Goal: Task Accomplishment & Management: Complete application form

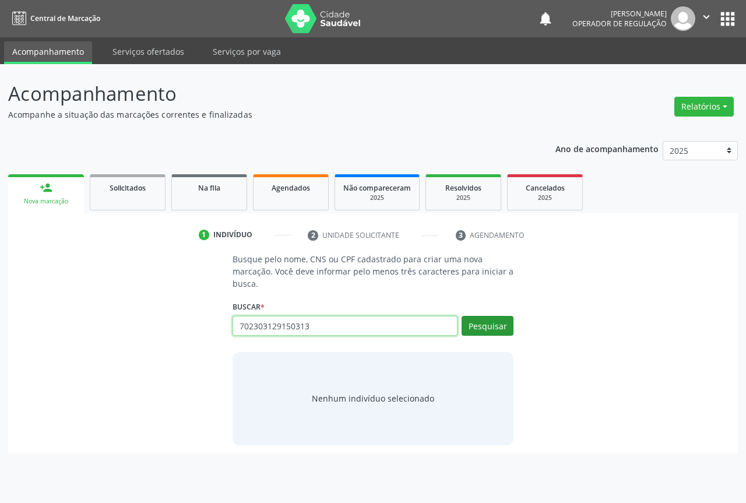
type input "702303129150313"
click at [474, 329] on button "Pesquisar" at bounding box center [488, 326] width 52 height 20
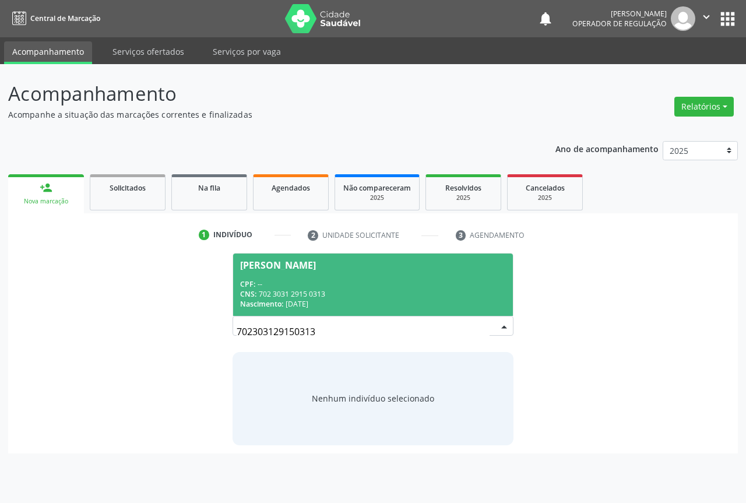
click at [376, 292] on div "CNS: 702 3031 2915 0313" at bounding box center [373, 294] width 266 height 10
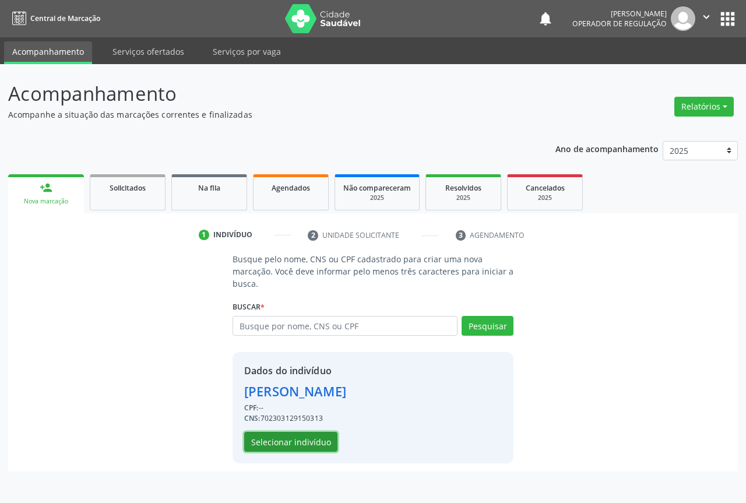
click at [277, 445] on button "Selecionar indivíduo" at bounding box center [290, 442] width 93 height 20
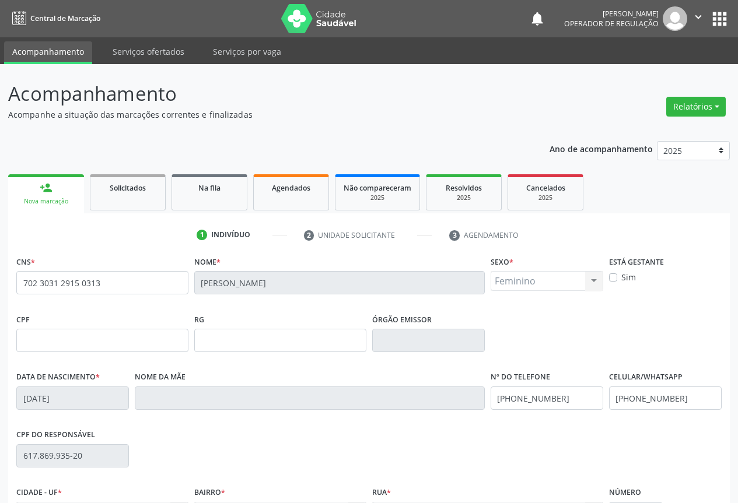
scroll to position [129, 0]
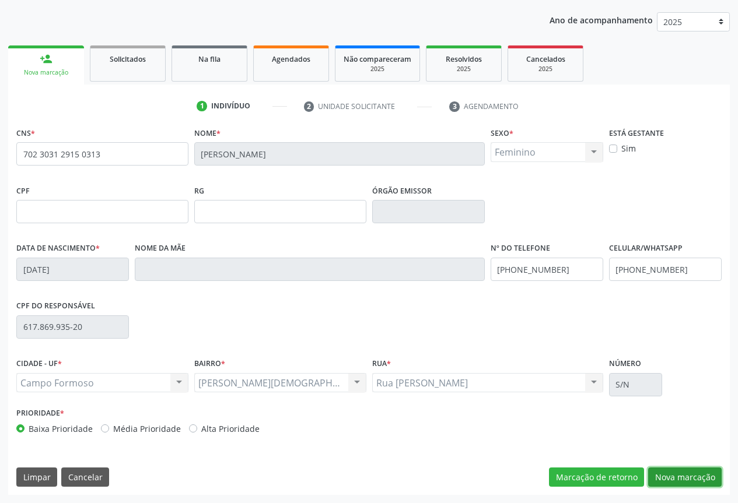
click at [674, 476] on button "Nova marcação" at bounding box center [684, 478] width 73 height 20
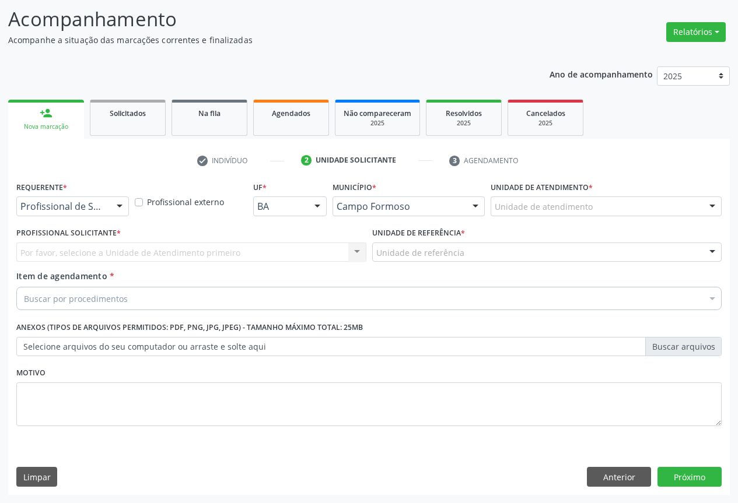
scroll to position [75, 0]
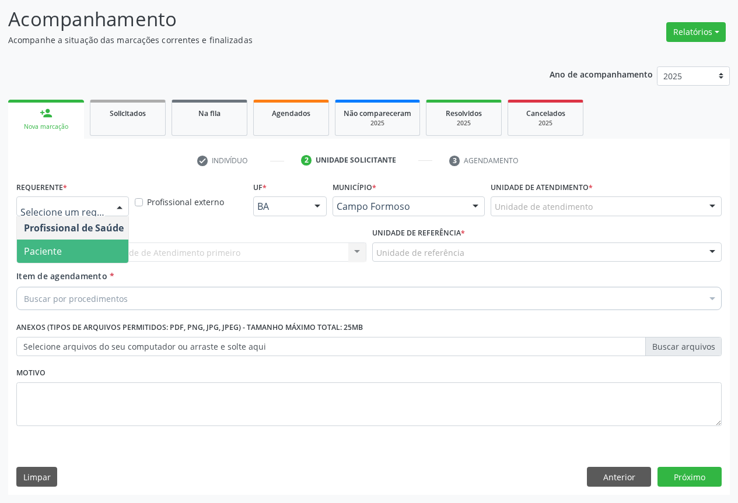
click at [51, 252] on span "Paciente" at bounding box center [43, 251] width 38 height 13
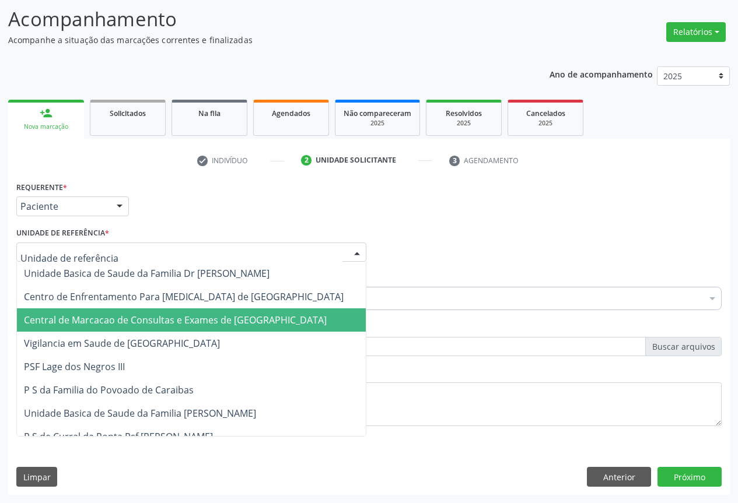
click at [75, 325] on span "Central de Marcacao de Consultas e Exames de [GEOGRAPHIC_DATA]" at bounding box center [175, 320] width 303 height 13
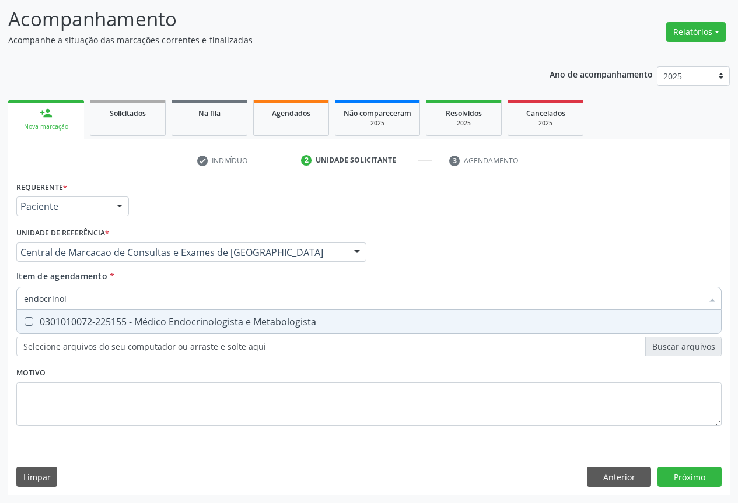
type input "endocrinolo"
drag, startPoint x: 74, startPoint y: 325, endPoint x: 0, endPoint y: 454, distance: 148.6
click at [70, 326] on div "0301010072-225155 - Médico Endocrinologista e Metabologista" at bounding box center [369, 321] width 690 height 9
checkbox Metabologista "true"
click at [677, 476] on div "Requerente * Paciente Profissional de Saúde Paciente Nenhum resultado encontrad…" at bounding box center [368, 336] width 721 height 317
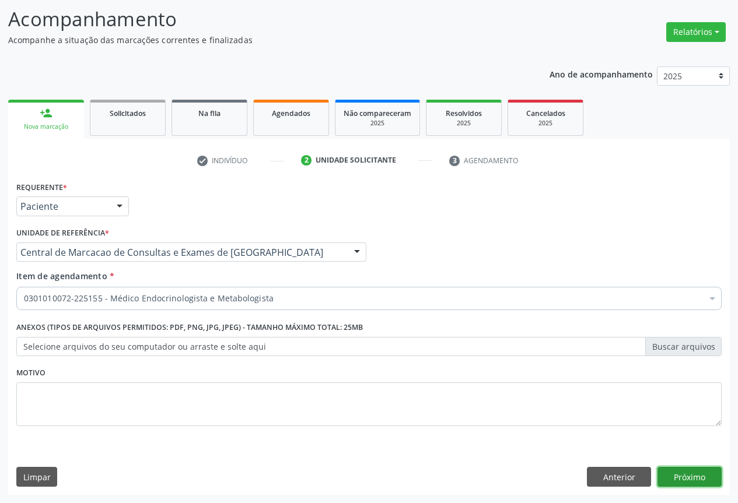
click at [693, 479] on button "Próximo" at bounding box center [689, 477] width 64 height 20
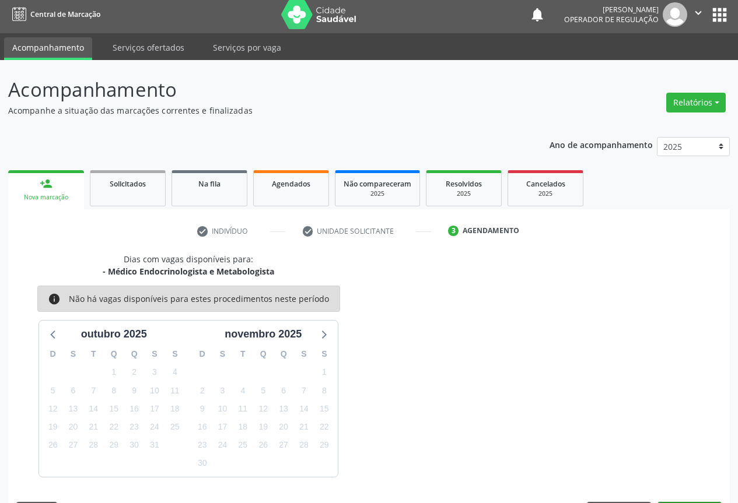
scroll to position [38, 0]
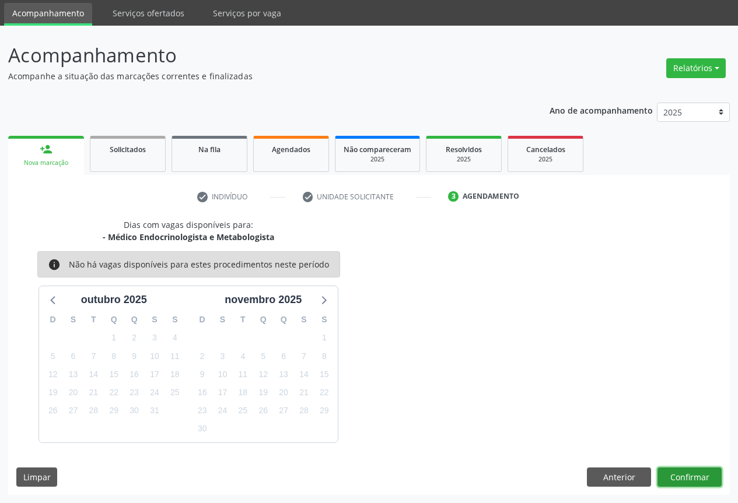
click at [683, 478] on button "Confirmar" at bounding box center [689, 478] width 64 height 20
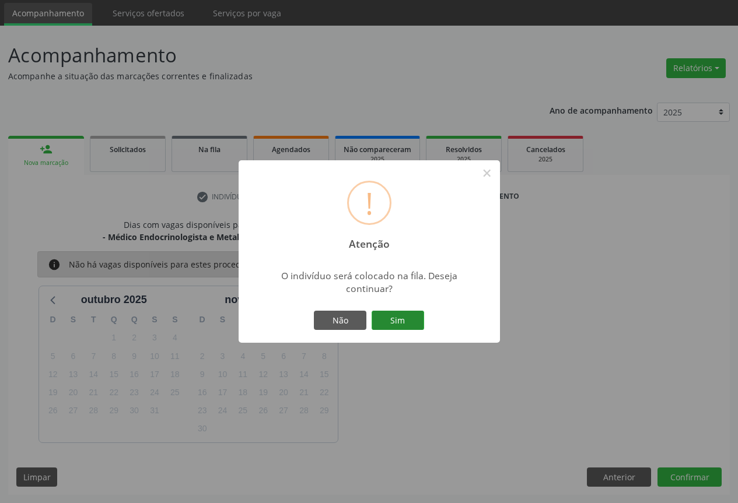
click at [387, 322] on button "Sim" at bounding box center [397, 321] width 52 height 20
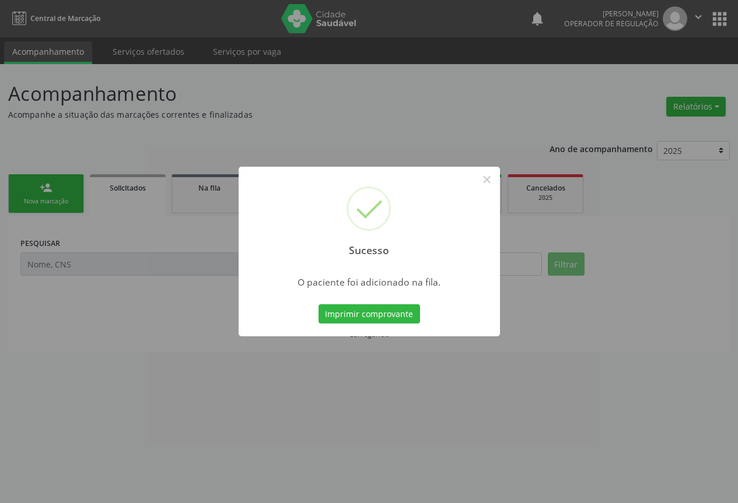
scroll to position [0, 0]
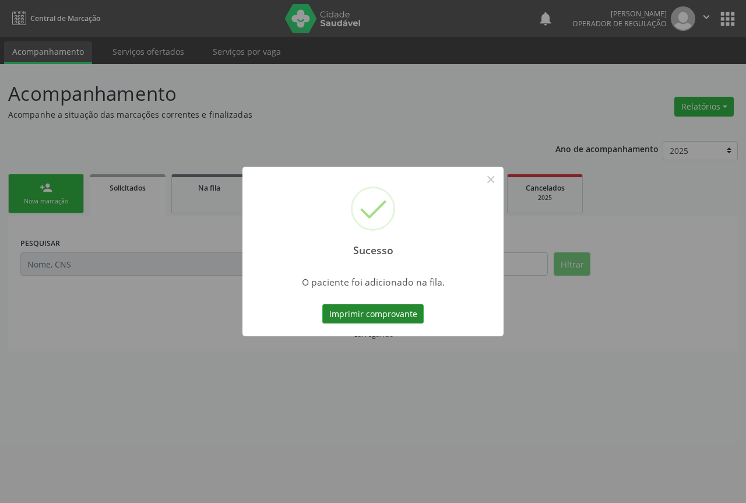
click at [390, 315] on button "Imprimir comprovante" at bounding box center [372, 314] width 101 height 20
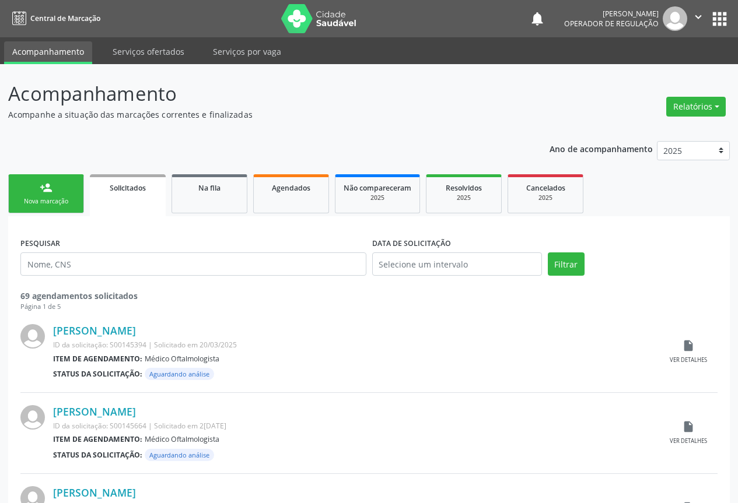
click at [69, 198] on div "Nova marcação" at bounding box center [46, 201] width 58 height 9
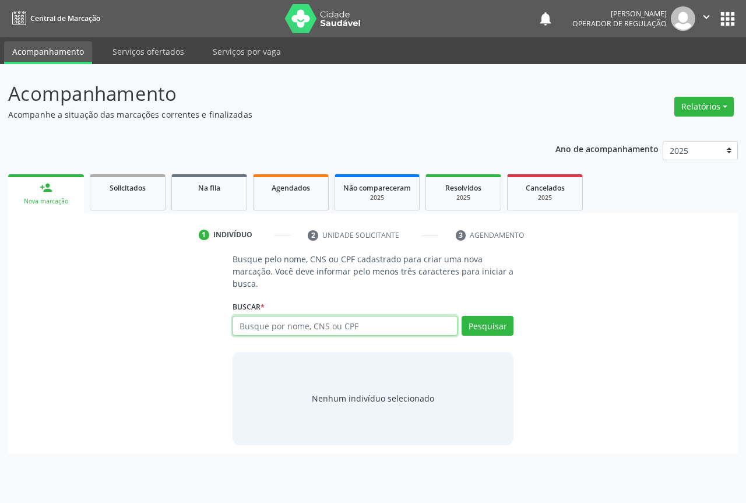
click at [282, 332] on input "text" at bounding box center [345, 326] width 225 height 20
type input "705405435993697"
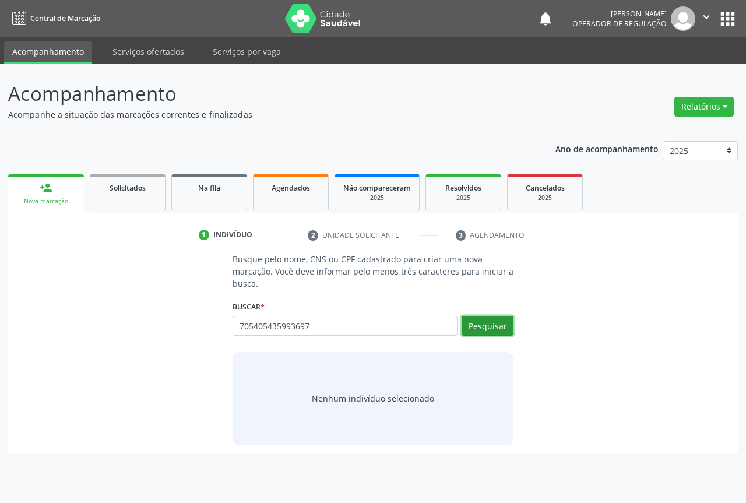
click at [507, 320] on button "Pesquisar" at bounding box center [488, 326] width 52 height 20
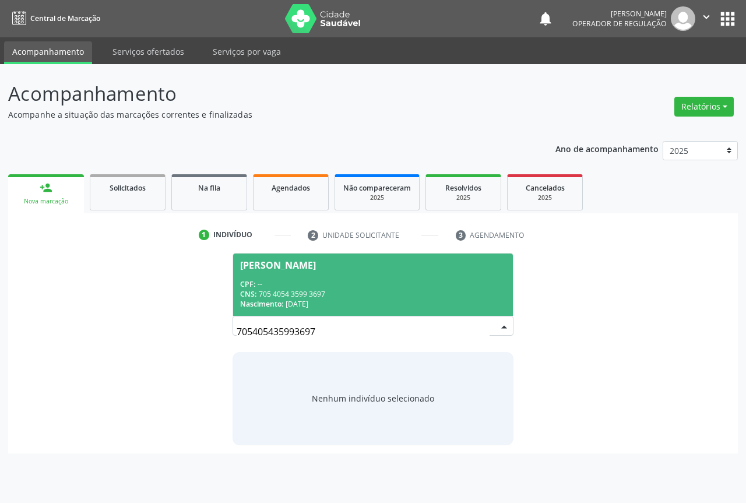
click at [333, 290] on div "CNS: 705 4054 3599 3697" at bounding box center [373, 294] width 266 height 10
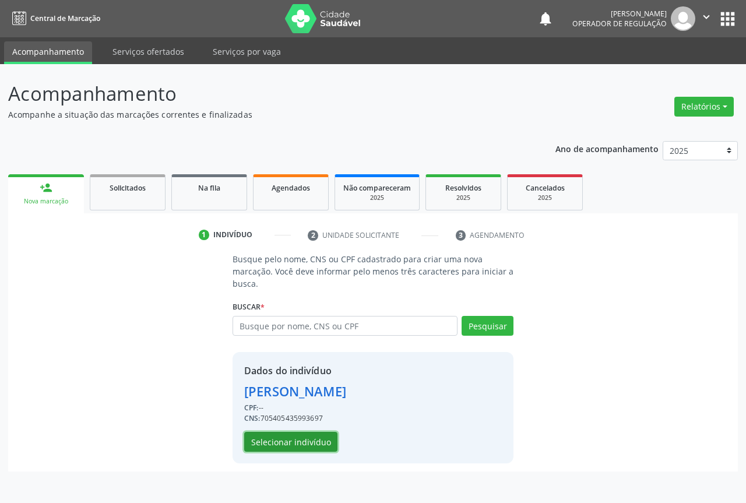
click at [285, 439] on button "Selecionar indivíduo" at bounding box center [290, 442] width 93 height 20
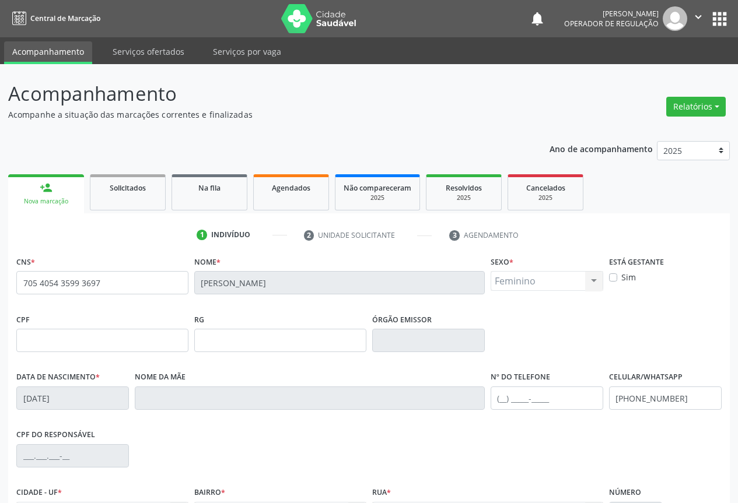
scroll to position [129, 0]
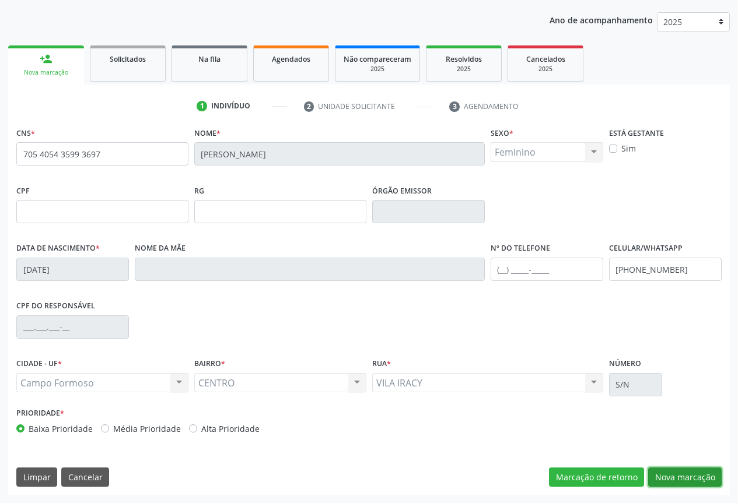
click at [658, 473] on button "Nova marcação" at bounding box center [684, 478] width 73 height 20
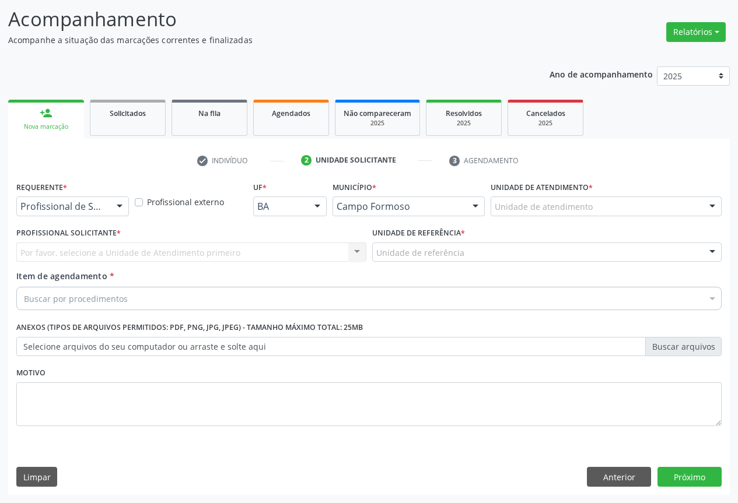
scroll to position [75, 0]
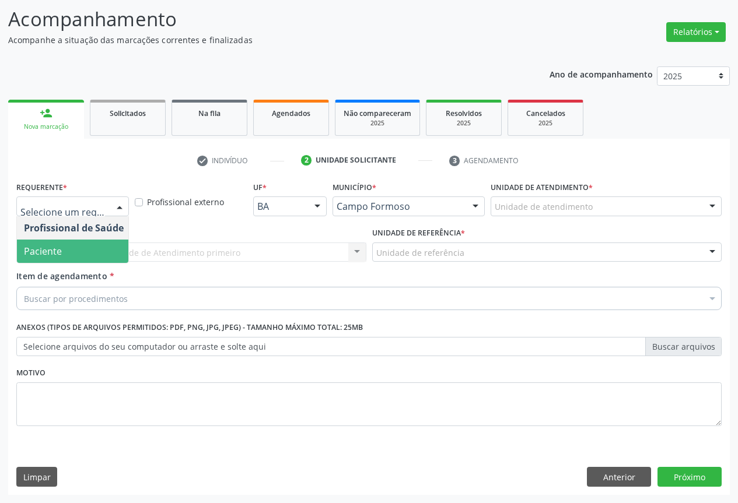
click at [47, 246] on span "Paciente" at bounding box center [43, 251] width 38 height 13
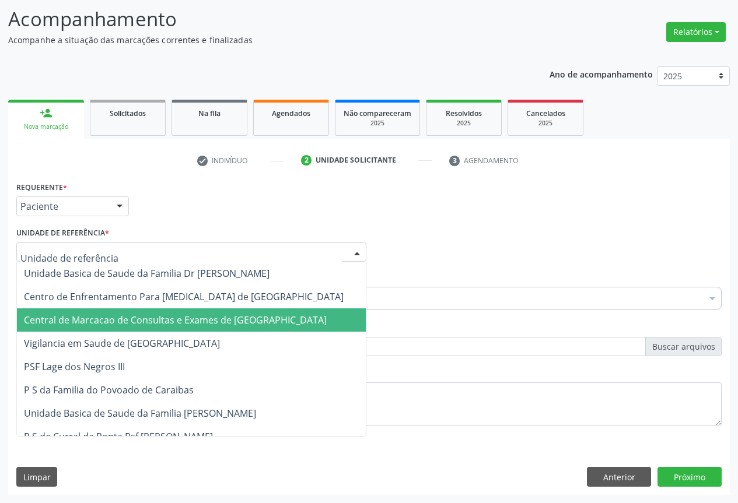
click at [94, 322] on span "Central de Marcacao de Consultas e Exames de [GEOGRAPHIC_DATA]" at bounding box center [175, 320] width 303 height 13
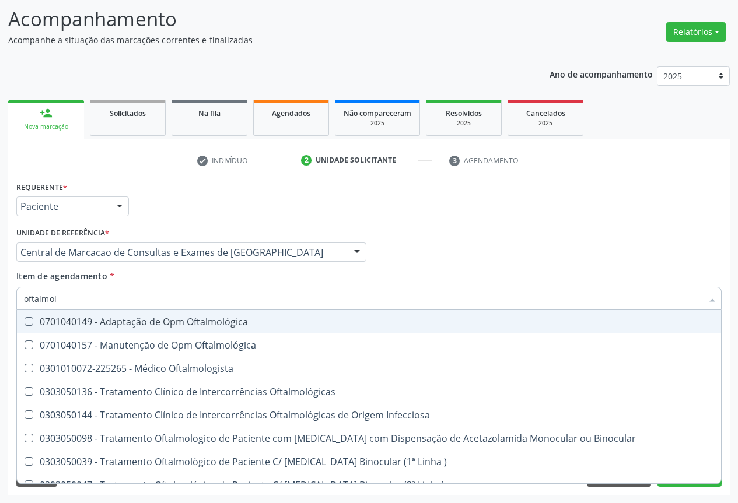
type input "oftalmolo"
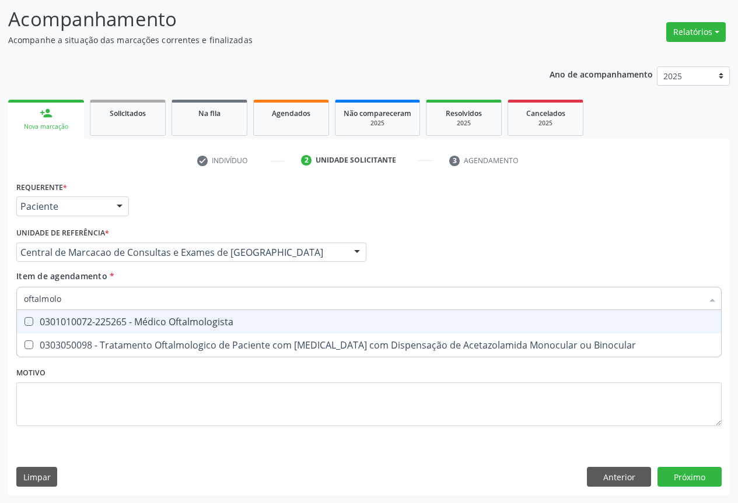
drag, startPoint x: 199, startPoint y: 321, endPoint x: 187, endPoint y: 387, distance: 66.3
click at [197, 325] on div "0301010072-225265 - Médico Oftalmologista" at bounding box center [369, 321] width 690 height 9
checkbox Oftalmologista "true"
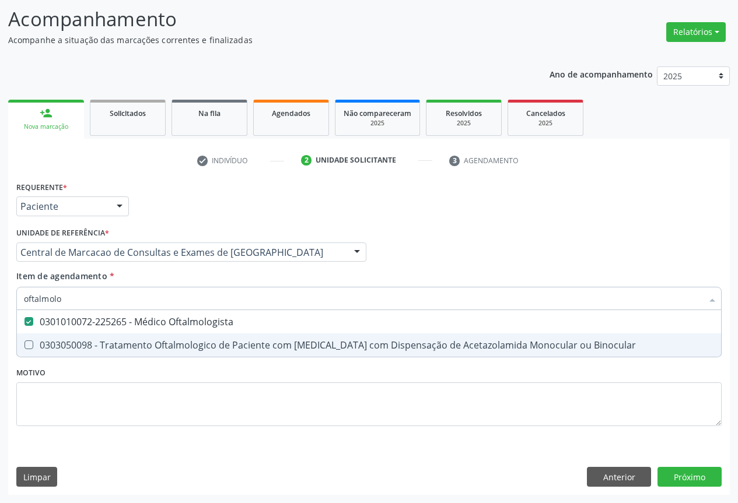
type input "oftalmolo"
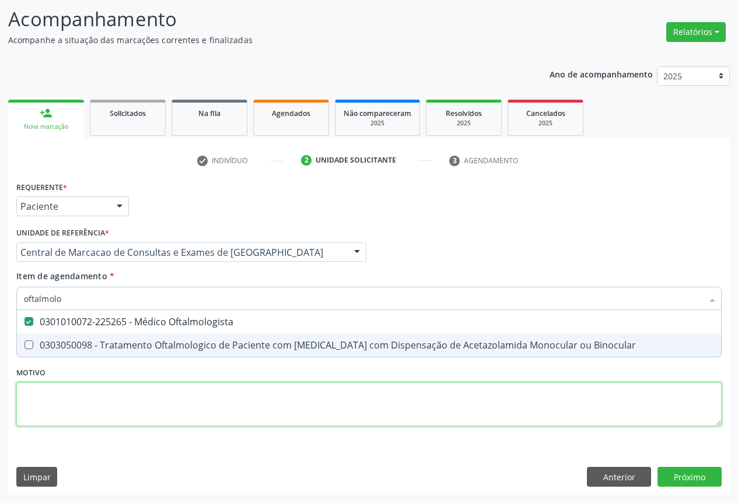
click at [169, 424] on div "Requerente * Paciente Profissional de Saúde Paciente Nenhum resultado encontrad…" at bounding box center [368, 310] width 705 height 264
checkbox Binocular "true"
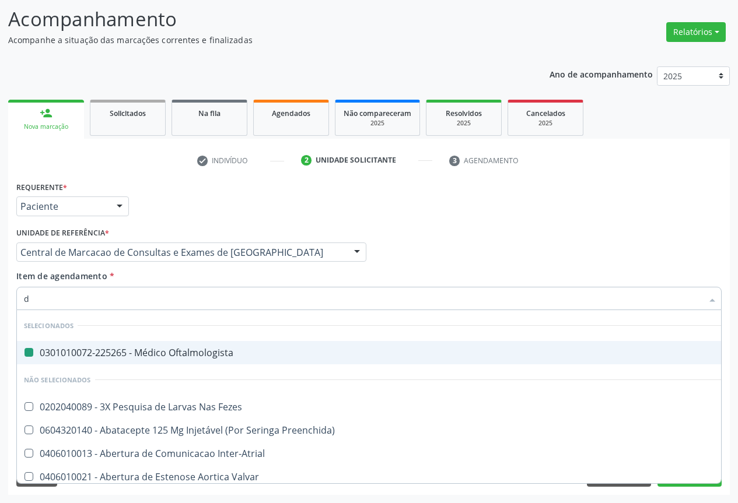
type input "do"
checkbox Oftalmologista "false"
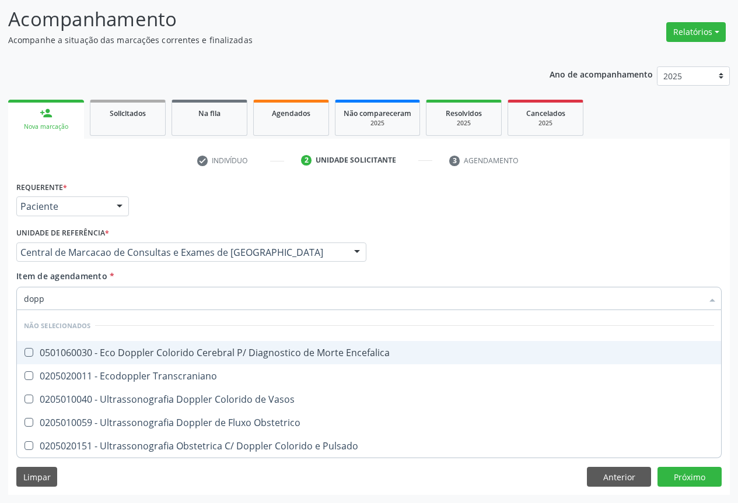
type input "doppl"
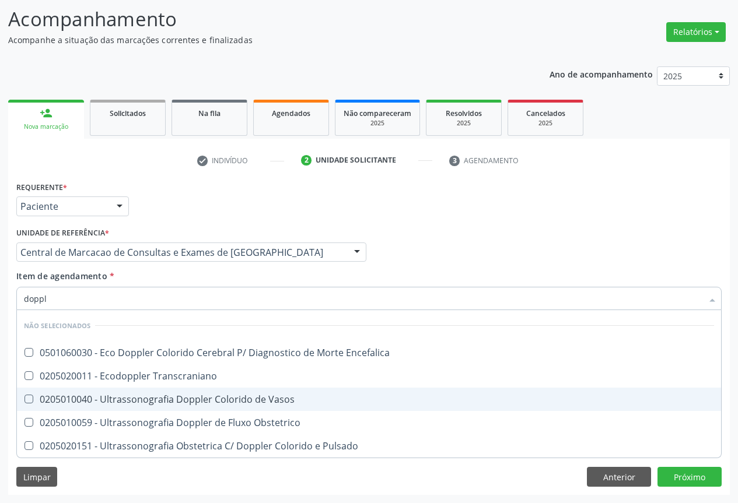
drag, startPoint x: 235, startPoint y: 398, endPoint x: 176, endPoint y: 461, distance: 86.2
click at [234, 399] on div "0205010040 - Ultrassonografia Doppler Colorido de Vasos" at bounding box center [369, 399] width 690 height 9
checkbox Vasos "true"
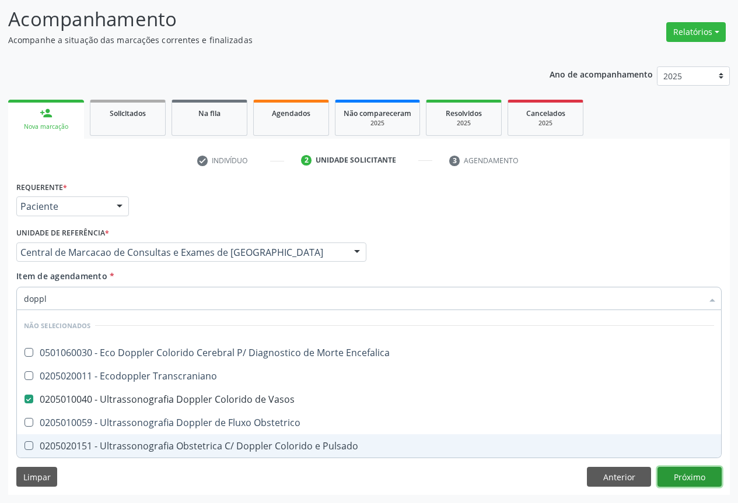
click at [681, 477] on div "Requerente * Paciente Profissional de Saúde Paciente Nenhum resultado encontrad…" at bounding box center [368, 336] width 721 height 317
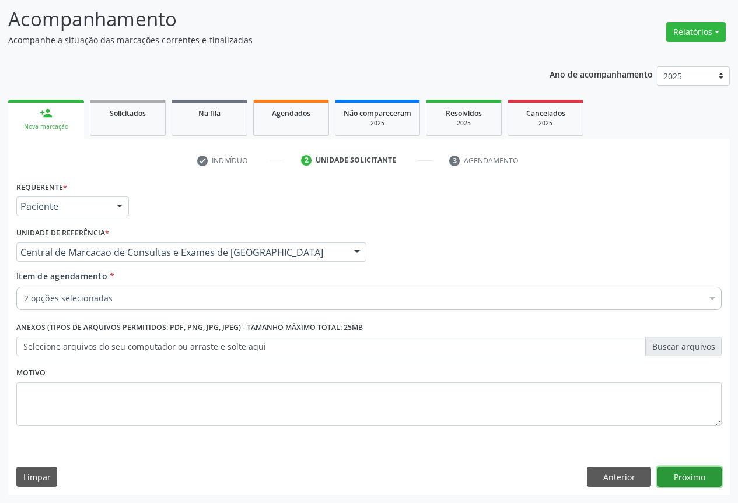
checkbox Oftalmologista "true"
checkbox Vasos "true"
click at [707, 482] on button "Próximo" at bounding box center [689, 477] width 64 height 20
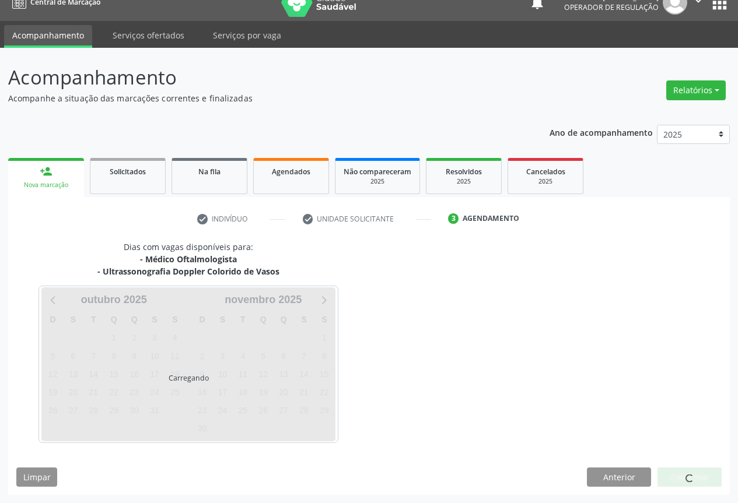
scroll to position [51, 0]
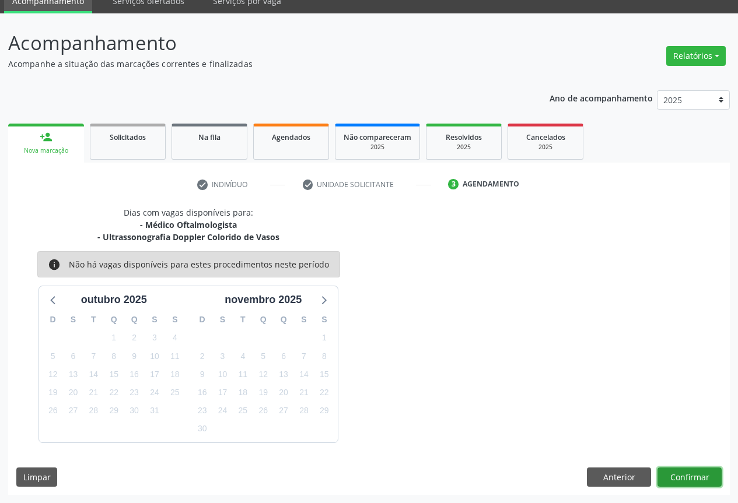
drag, startPoint x: 682, startPoint y: 479, endPoint x: 676, endPoint y: 476, distance: 6.3
click at [676, 476] on button "Confirmar" at bounding box center [689, 478] width 64 height 20
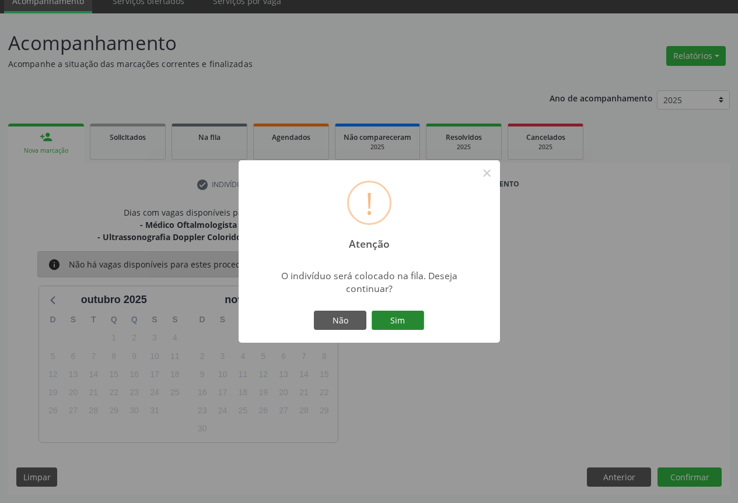
click at [407, 320] on button "Sim" at bounding box center [397, 321] width 52 height 20
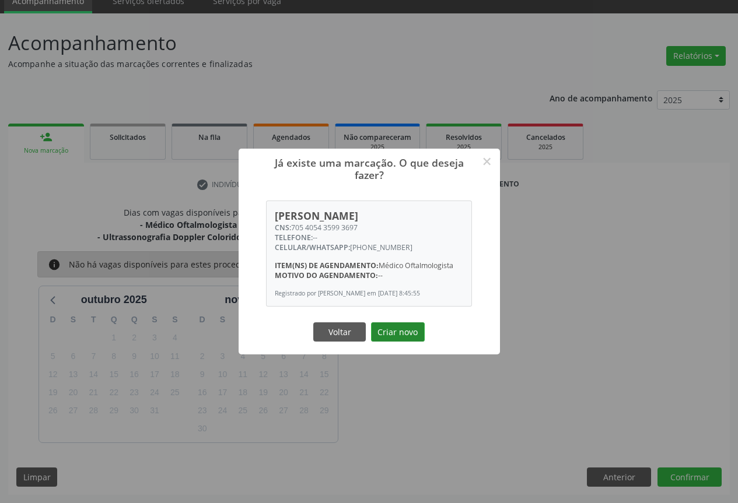
drag, startPoint x: 382, startPoint y: 332, endPoint x: 450, endPoint y: 362, distance: 73.9
click at [384, 332] on button "Criar novo" at bounding box center [398, 332] width 54 height 20
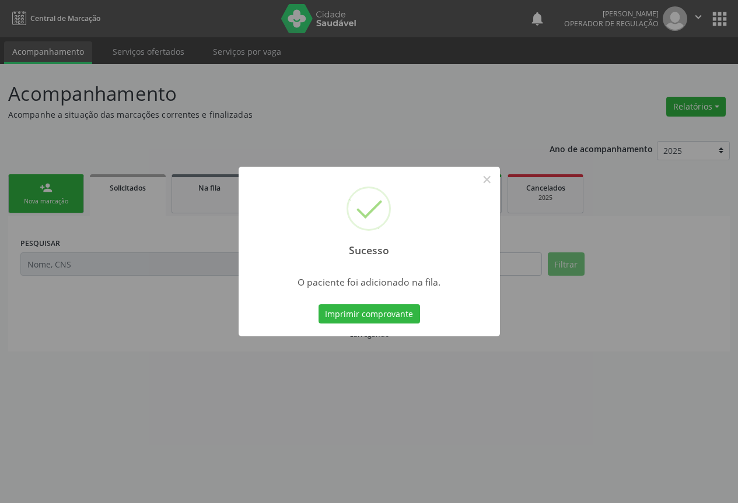
scroll to position [0, 0]
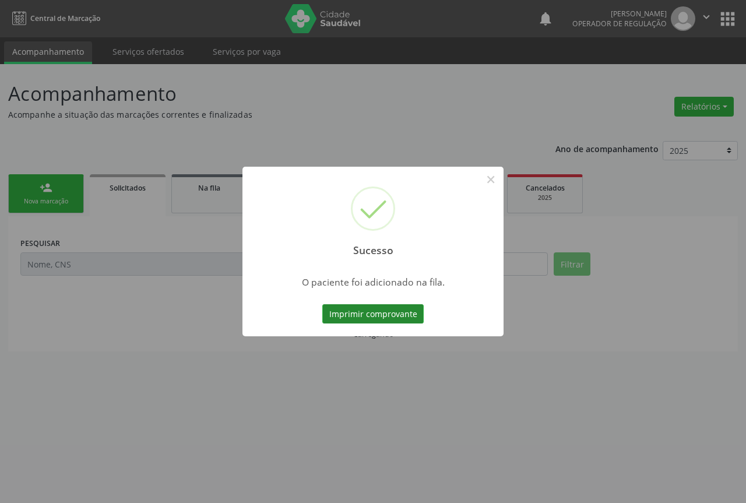
click at [408, 318] on button "Imprimir comprovante" at bounding box center [372, 314] width 101 height 20
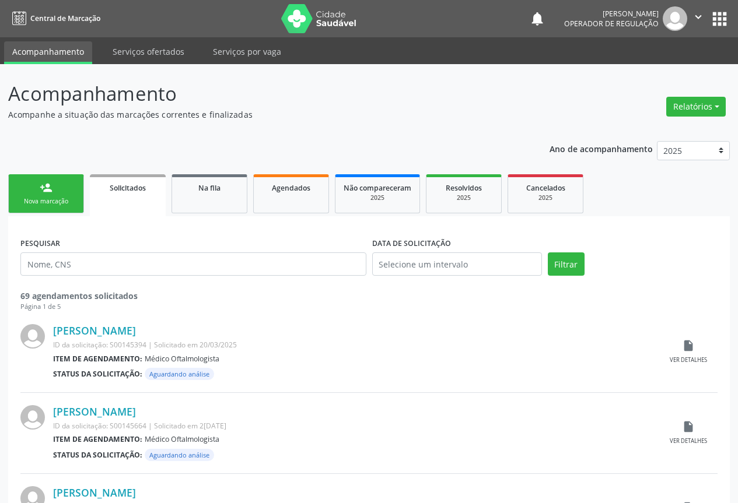
click at [59, 204] on div "Nova marcação" at bounding box center [46, 201] width 58 height 9
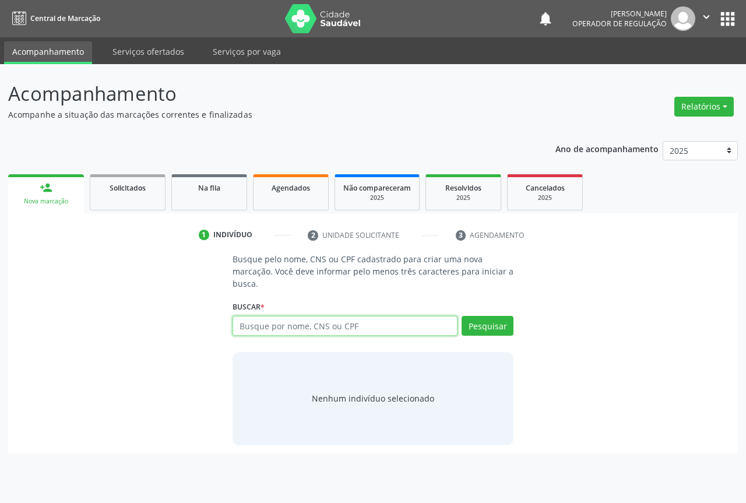
click at [261, 318] on input "text" at bounding box center [345, 326] width 225 height 20
type input "702303129150313"
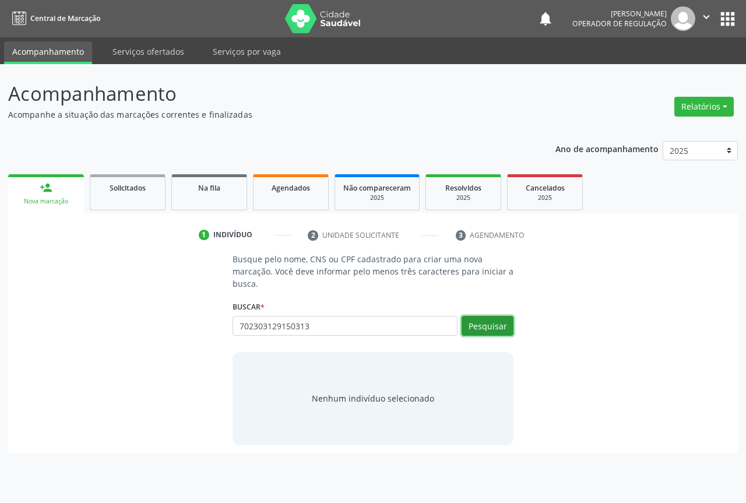
click at [474, 325] on button "Pesquisar" at bounding box center [488, 326] width 52 height 20
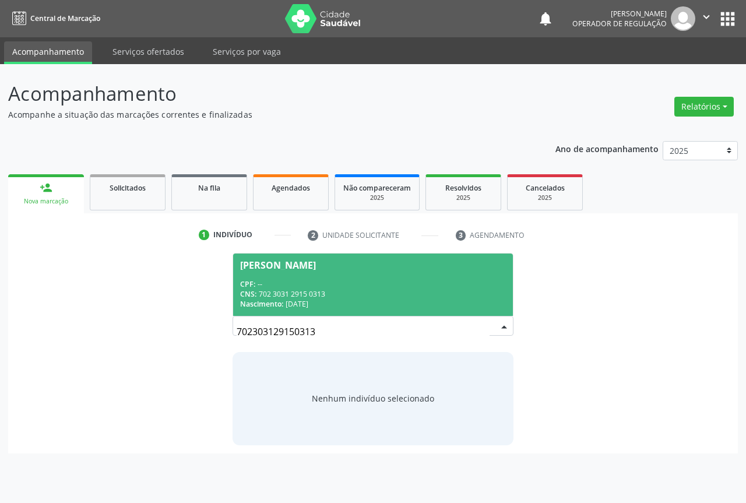
click at [413, 284] on div "CPF: --" at bounding box center [373, 284] width 266 height 10
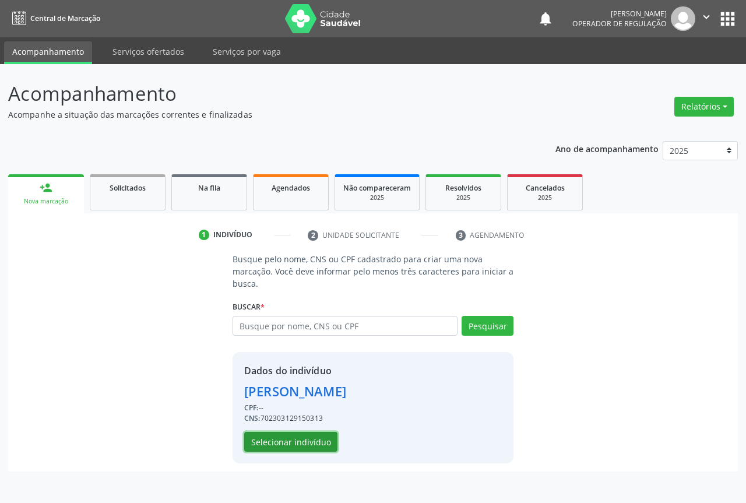
click at [291, 439] on button "Selecionar indivíduo" at bounding box center [290, 442] width 93 height 20
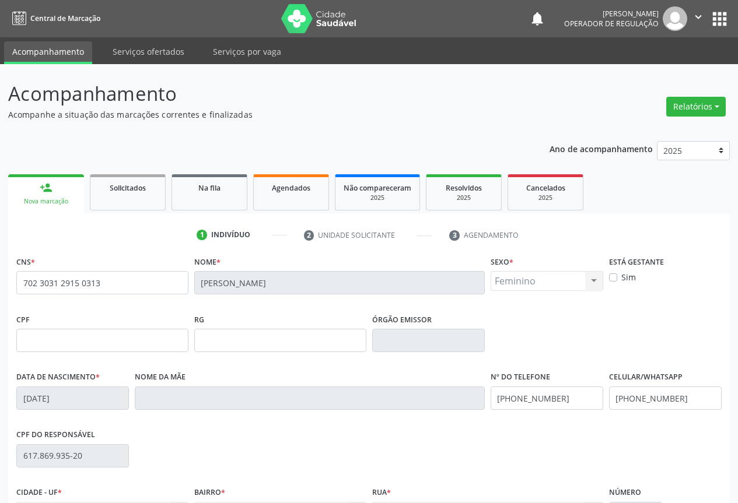
scroll to position [129, 0]
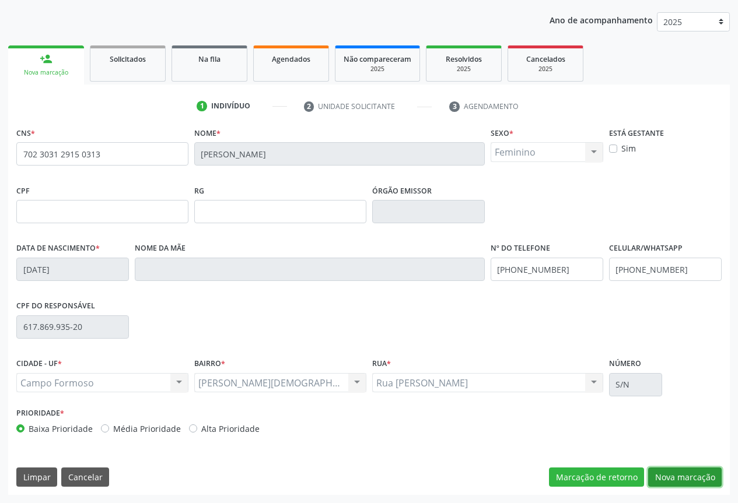
drag, startPoint x: 692, startPoint y: 471, endPoint x: 476, endPoint y: 353, distance: 246.6
click at [691, 471] on button "Nova marcação" at bounding box center [684, 478] width 73 height 20
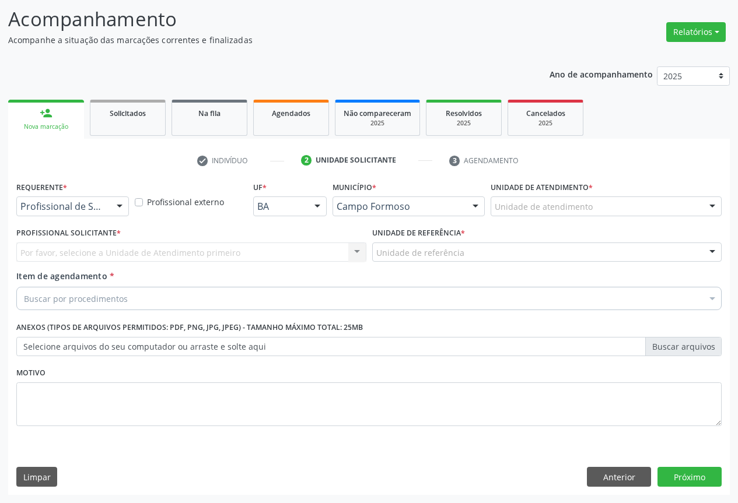
drag, startPoint x: 68, startPoint y: 206, endPoint x: 56, endPoint y: 219, distance: 17.3
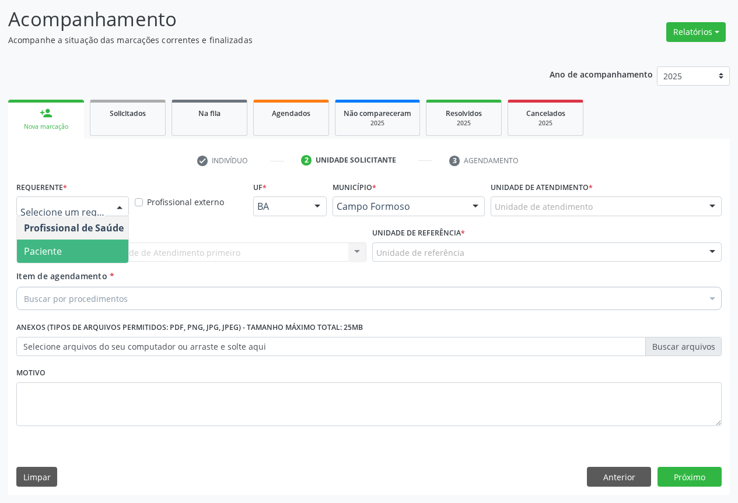
click at [31, 256] on span "Paciente" at bounding box center [43, 251] width 38 height 13
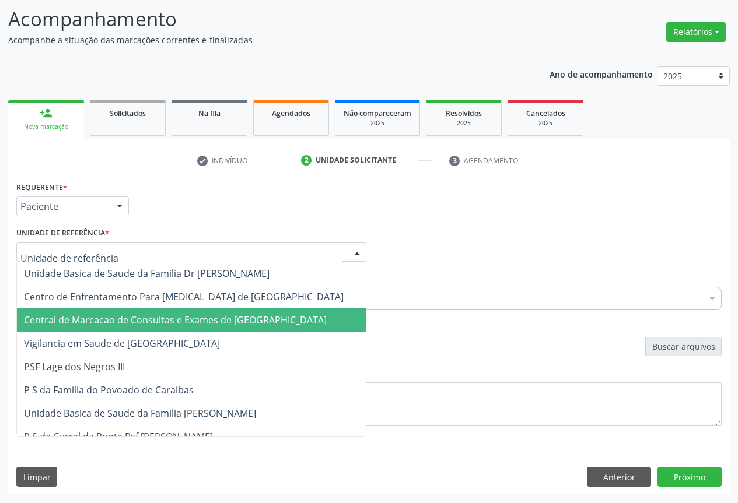
click at [59, 325] on span "Central de Marcacao de Consultas e Exames de [GEOGRAPHIC_DATA]" at bounding box center [175, 320] width 303 height 13
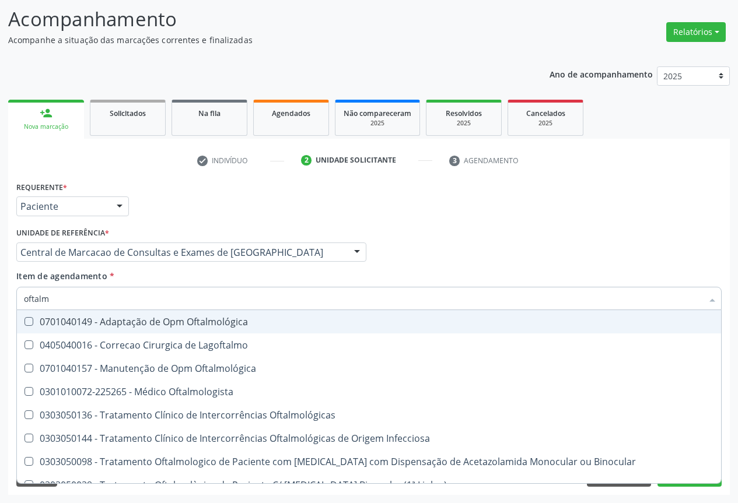
type input "oftalmo"
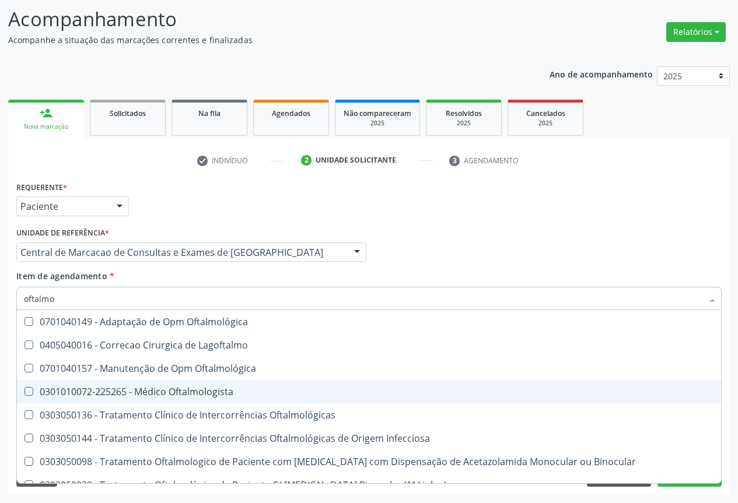
drag, startPoint x: 213, startPoint y: 386, endPoint x: 254, endPoint y: 482, distance: 104.8
click at [210, 387] on div "0301010072-225265 - Médico Oftalmologista" at bounding box center [369, 391] width 690 height 9
checkbox Oftalmologista "true"
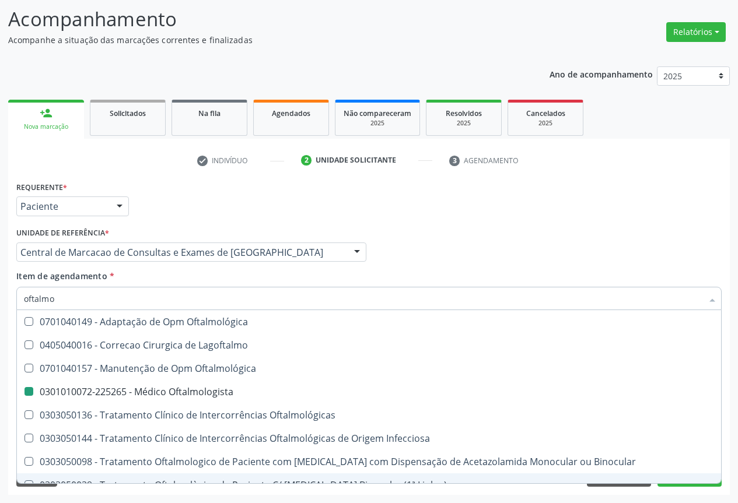
click at [598, 493] on div "Requerente * Paciente Profissional de Saúde Paciente Nenhum resultado encontrad…" at bounding box center [368, 336] width 721 height 317
checkbox Lagoftalmo "true"
checkbox Oftalmologista "false"
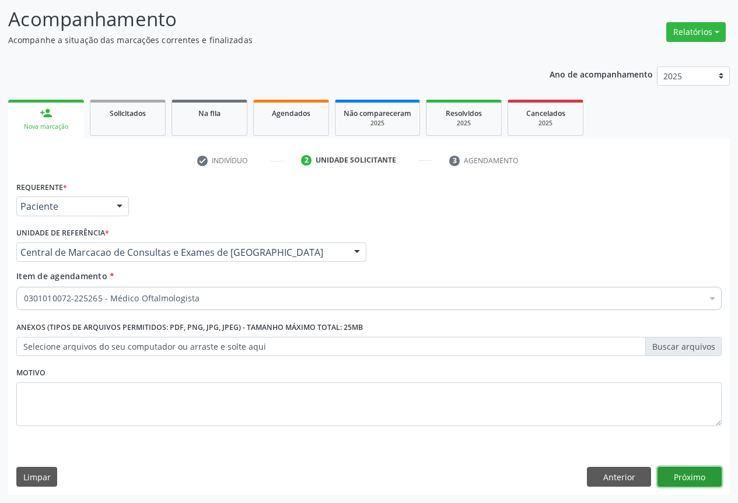
click at [683, 476] on button "Próximo" at bounding box center [689, 477] width 64 height 20
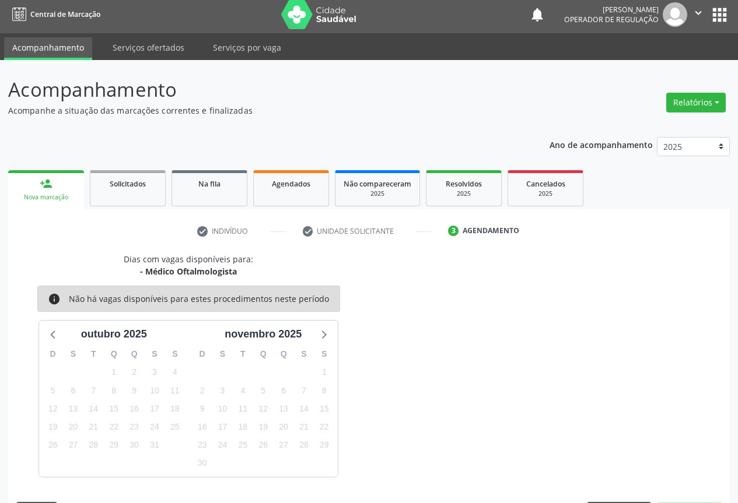
scroll to position [38, 0]
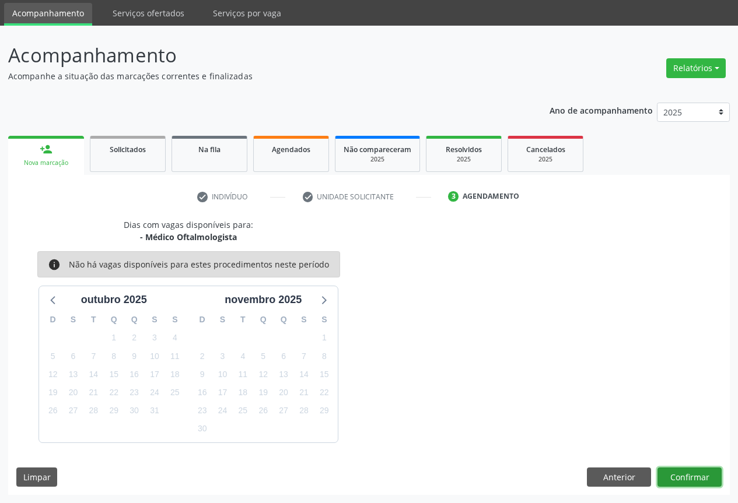
click at [682, 477] on button "Confirmar" at bounding box center [689, 478] width 64 height 20
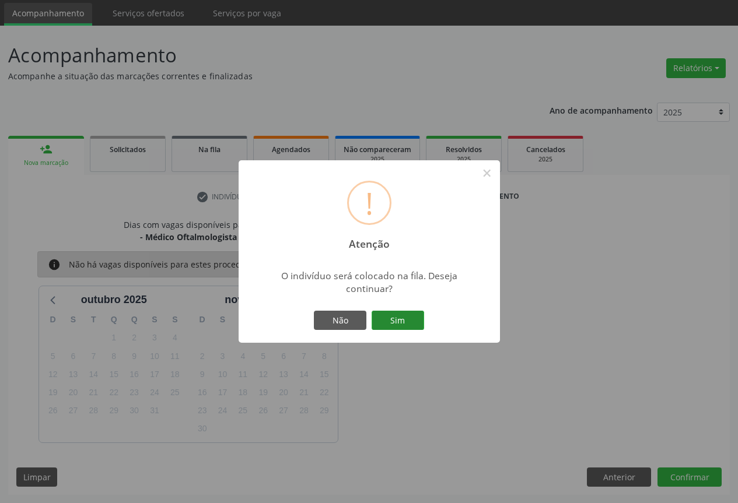
click at [406, 321] on button "Sim" at bounding box center [397, 321] width 52 height 20
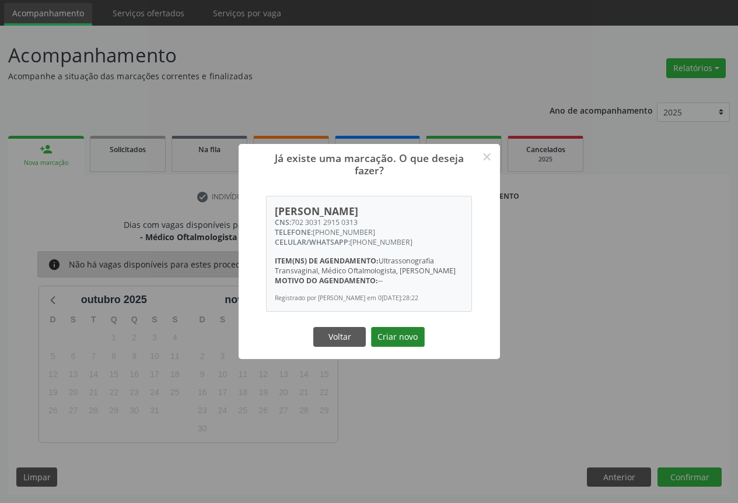
click at [391, 347] on button "Criar novo" at bounding box center [398, 337] width 54 height 20
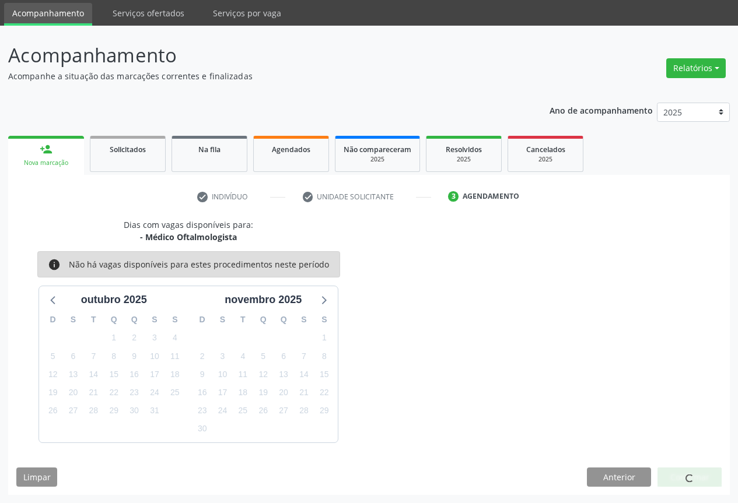
scroll to position [0, 0]
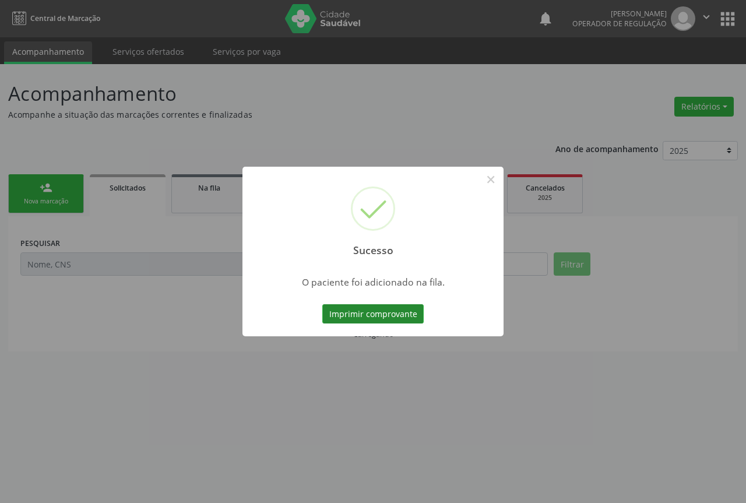
drag, startPoint x: 380, startPoint y: 308, endPoint x: 369, endPoint y: 311, distance: 11.3
click at [380, 308] on button "Imprimir comprovante" at bounding box center [372, 314] width 101 height 20
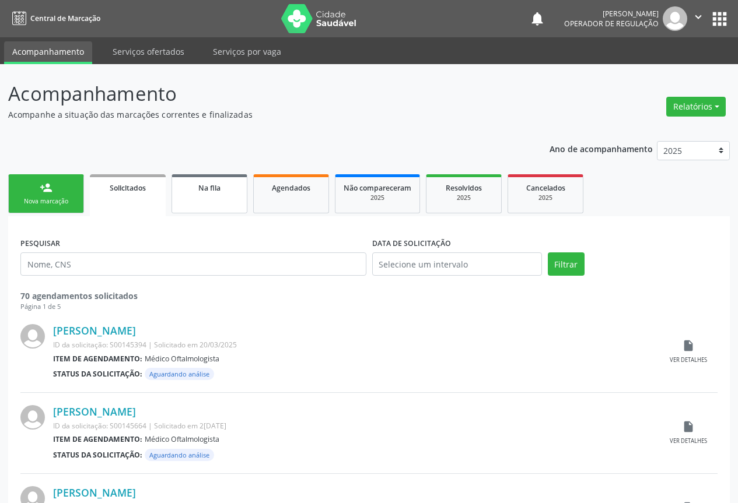
click at [212, 196] on link "Na fila" at bounding box center [209, 193] width 76 height 39
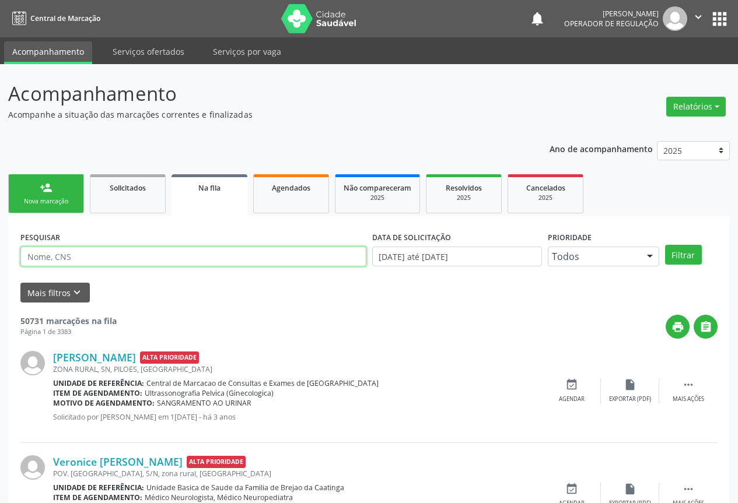
click at [174, 259] on input "text" at bounding box center [193, 257] width 346 height 20
type input "705405435993697"
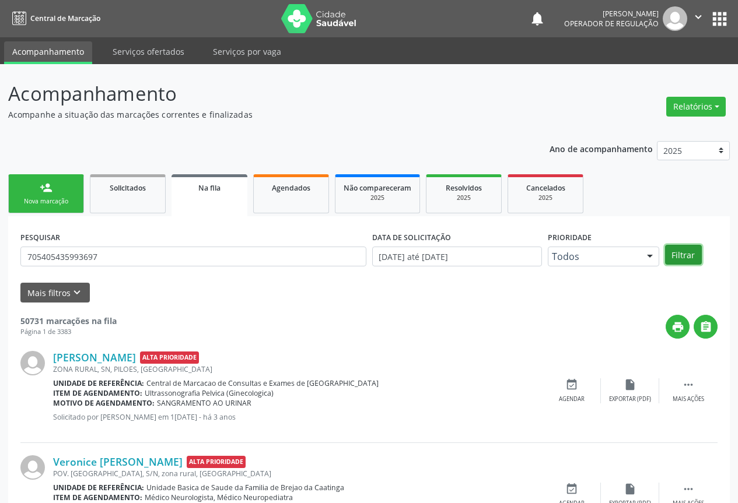
click at [675, 258] on button "Filtrar" at bounding box center [683, 255] width 37 height 20
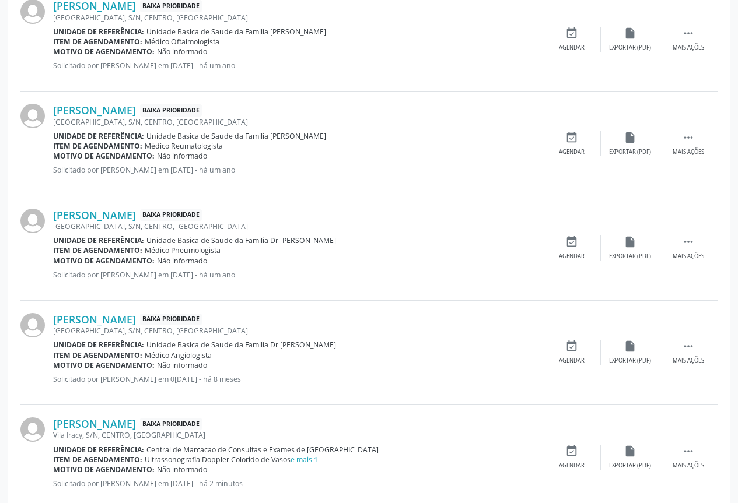
scroll to position [493, 0]
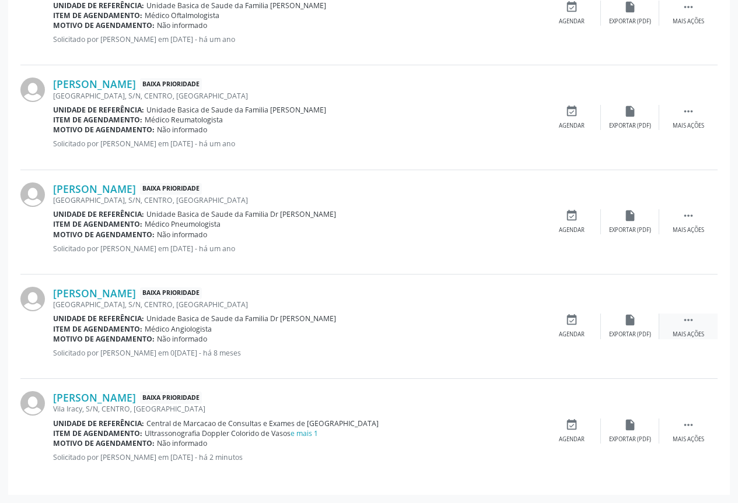
click at [690, 322] on icon "" at bounding box center [688, 320] width 13 height 13
click at [512, 335] on div "Imprimir" at bounding box center [513, 335] width 26 height 8
click at [691, 216] on icon "" at bounding box center [688, 215] width 13 height 13
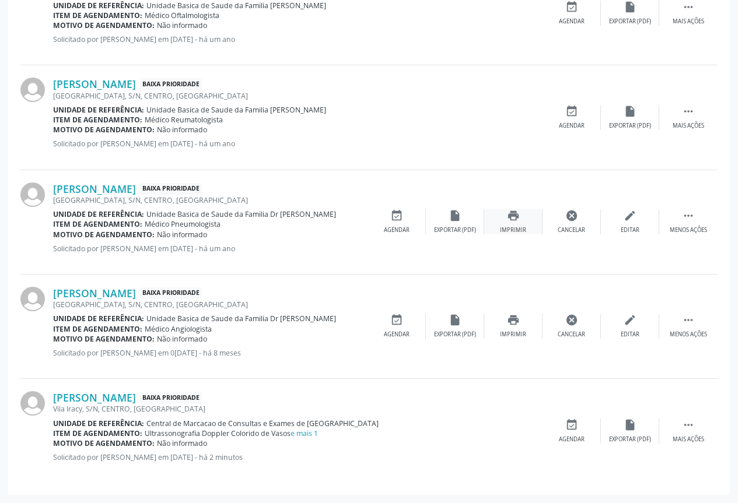
click at [512, 215] on icon "print" at bounding box center [513, 215] width 13 height 13
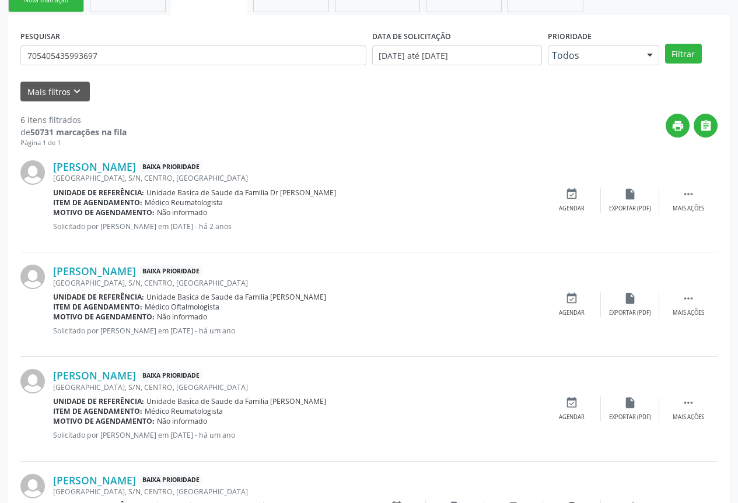
scroll to position [26, 0]
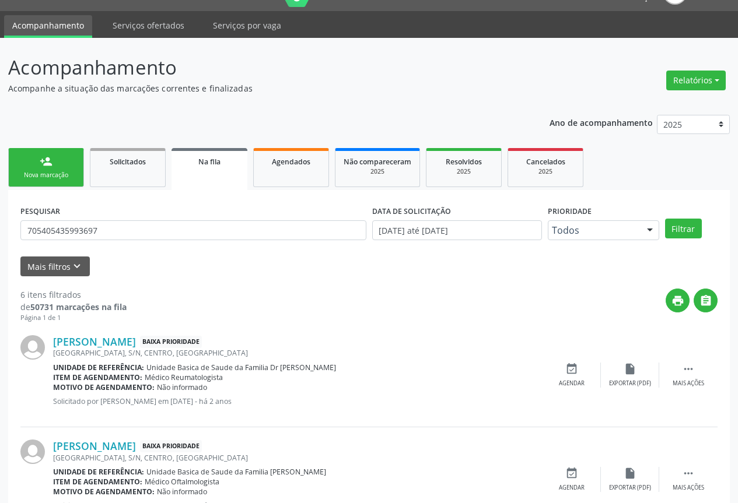
click at [58, 155] on link "person_add Nova marcação" at bounding box center [46, 167] width 76 height 39
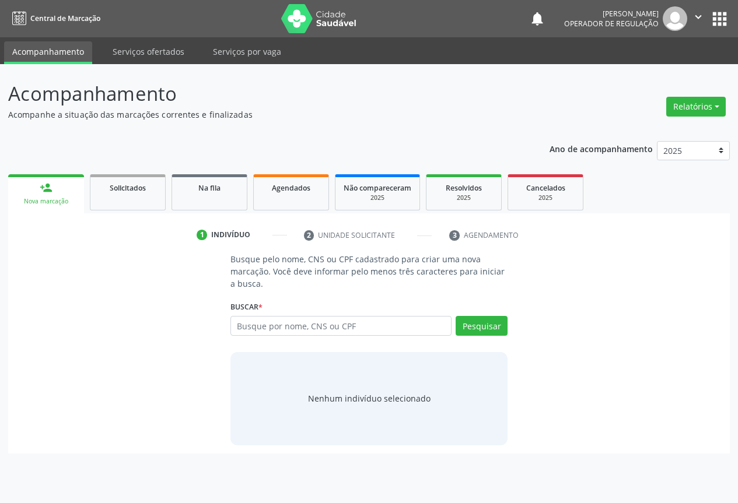
scroll to position [0, 0]
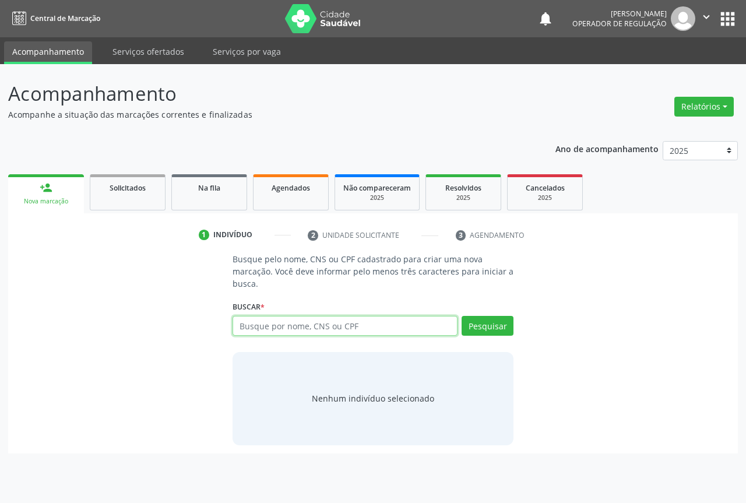
click at [265, 332] on input "text" at bounding box center [345, 326] width 225 height 20
type input "706008351721445"
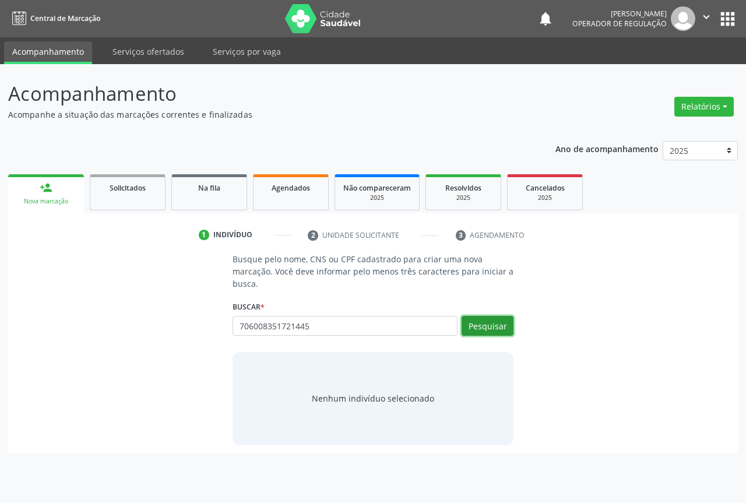
click at [497, 324] on button "Pesquisar" at bounding box center [488, 326] width 52 height 20
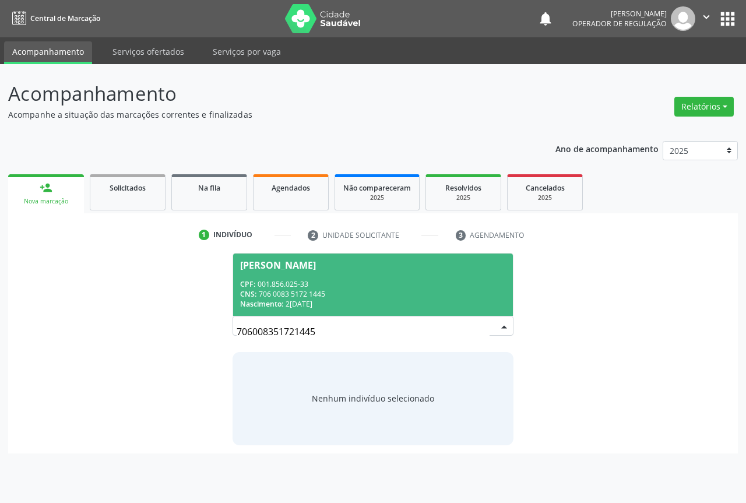
click at [291, 264] on div "[PERSON_NAME]" at bounding box center [278, 265] width 76 height 9
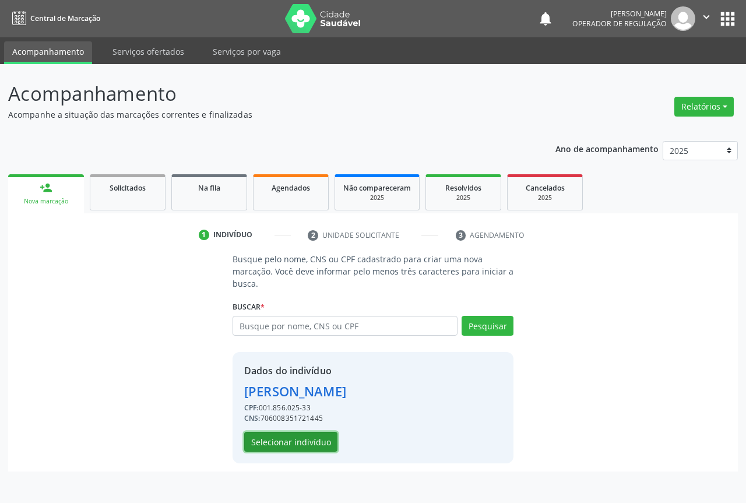
click at [275, 448] on button "Selecionar indivíduo" at bounding box center [290, 442] width 93 height 20
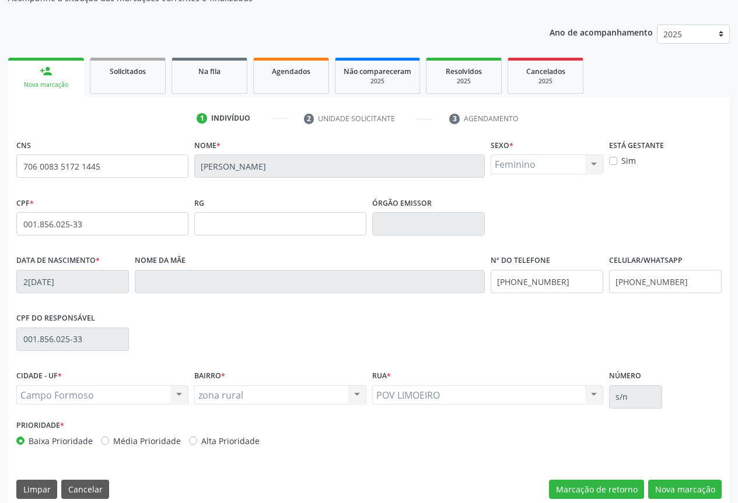
scroll to position [129, 0]
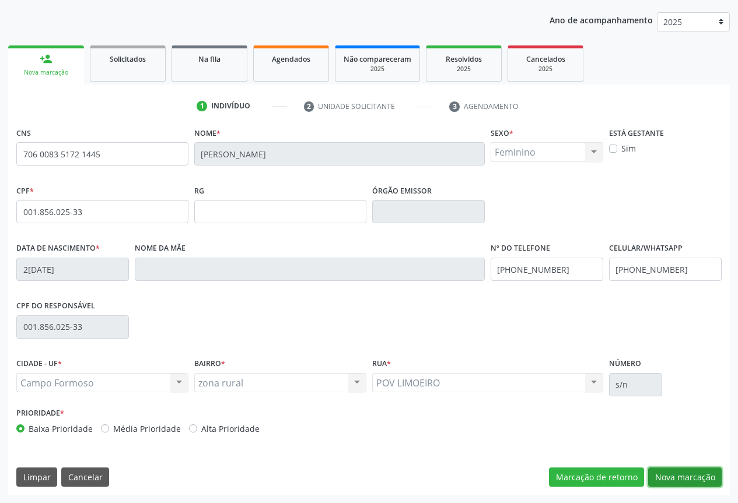
click at [679, 475] on button "Nova marcação" at bounding box center [684, 478] width 73 height 20
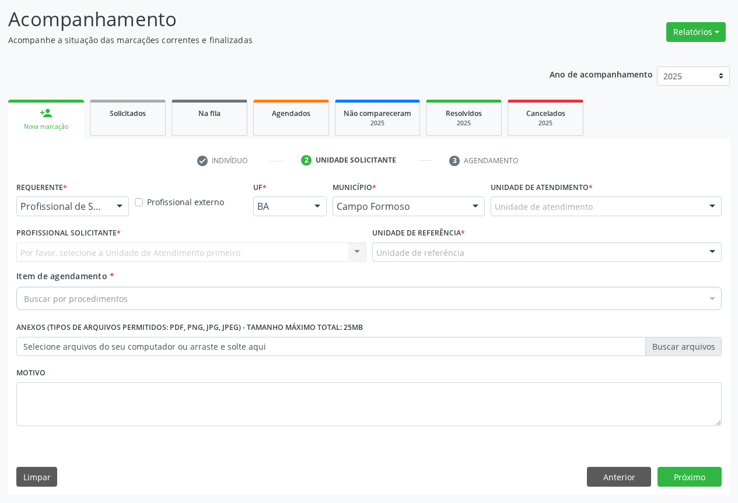
scroll to position [75, 0]
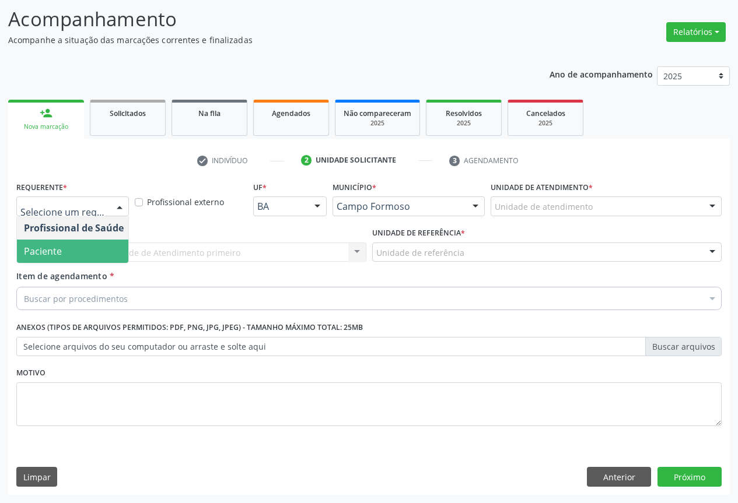
click at [47, 255] on span "Paciente" at bounding box center [43, 251] width 38 height 13
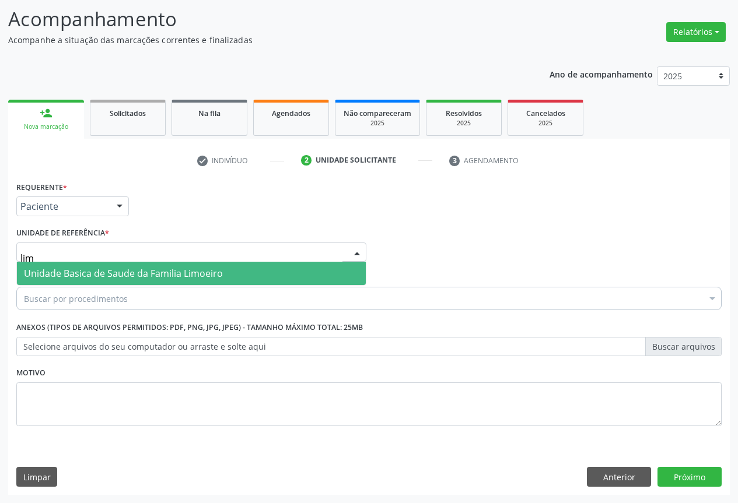
type input "limo"
click at [55, 279] on span "Unidade Basica de Saude da Familia Limoeiro" at bounding box center [123, 273] width 199 height 13
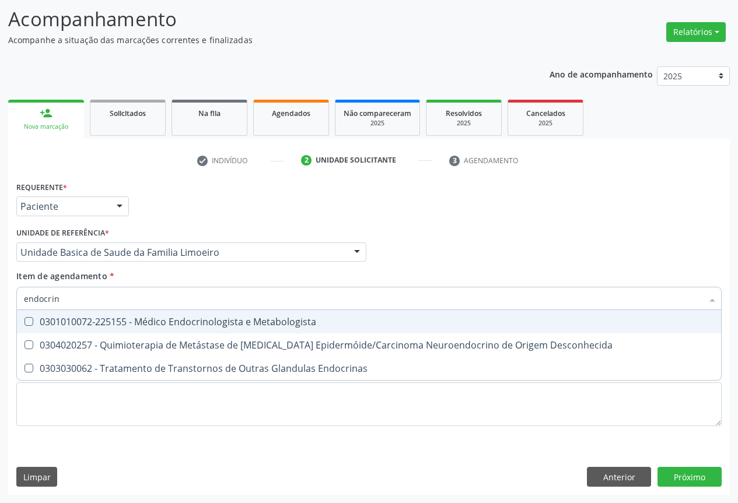
type input "endocrino"
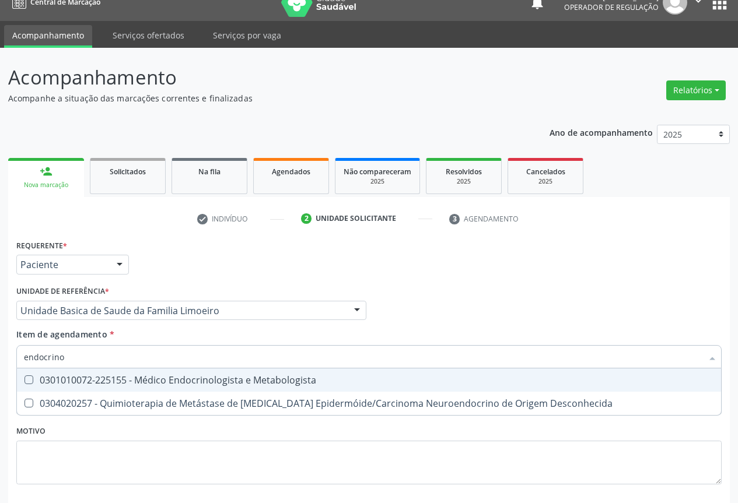
click at [140, 385] on div "0301010072-225155 - Médico Endocrinologista e Metabologista" at bounding box center [369, 380] width 690 height 9
checkbox Metabologista "true"
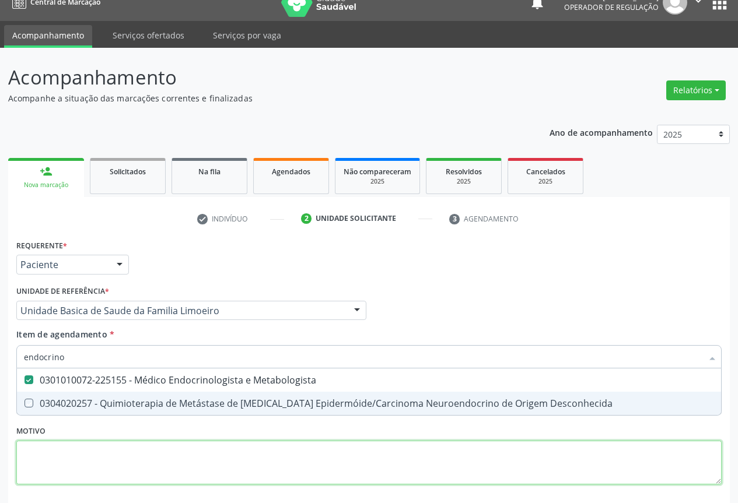
click at [94, 465] on div "Requerente * Paciente Profissional de Saúde Paciente Nenhum resultado encontrad…" at bounding box center [368, 369] width 705 height 264
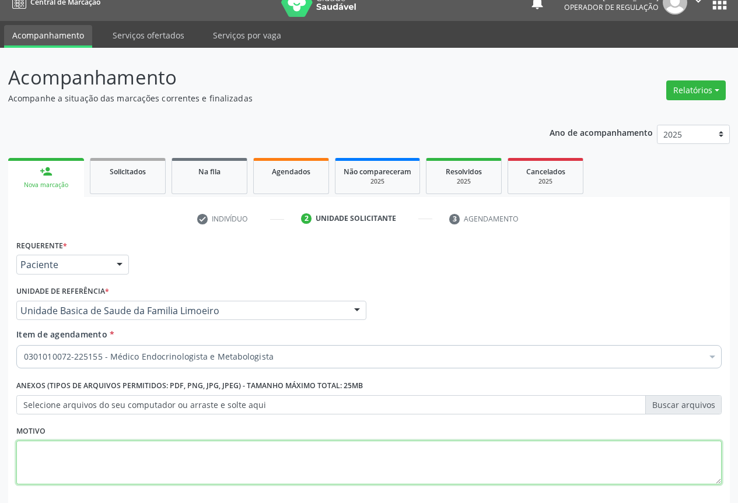
checkbox Metabologista "true"
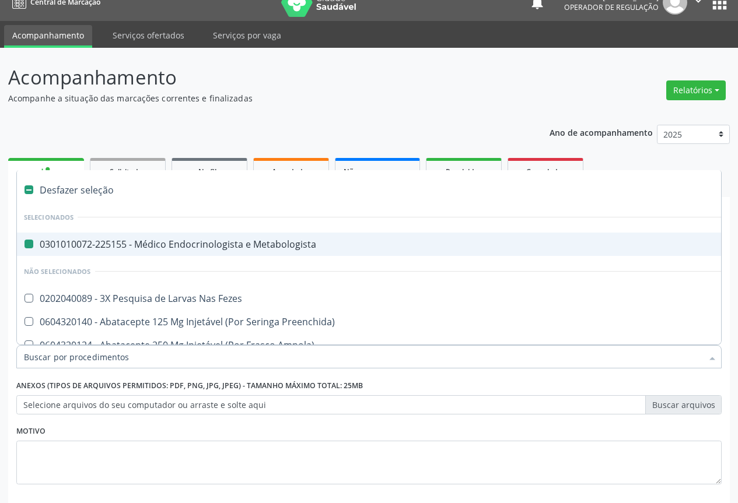
type input "u"
checkbox Metabologista "false"
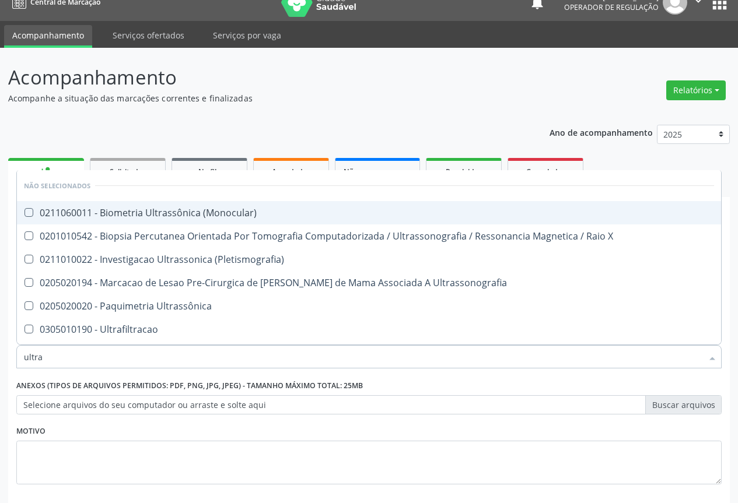
type input "ultras"
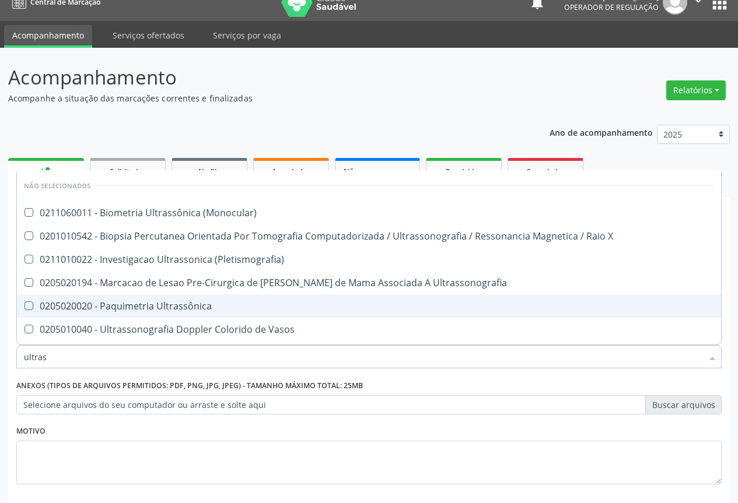
scroll to position [58, 0]
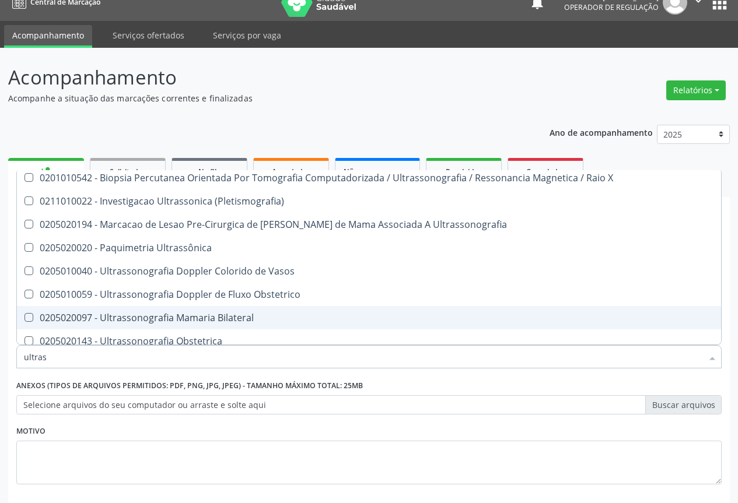
click at [288, 322] on div "0205020097 - Ultrassonografia Mamaria Bilateral" at bounding box center [369, 317] width 690 height 9
checkbox Bilateral "true"
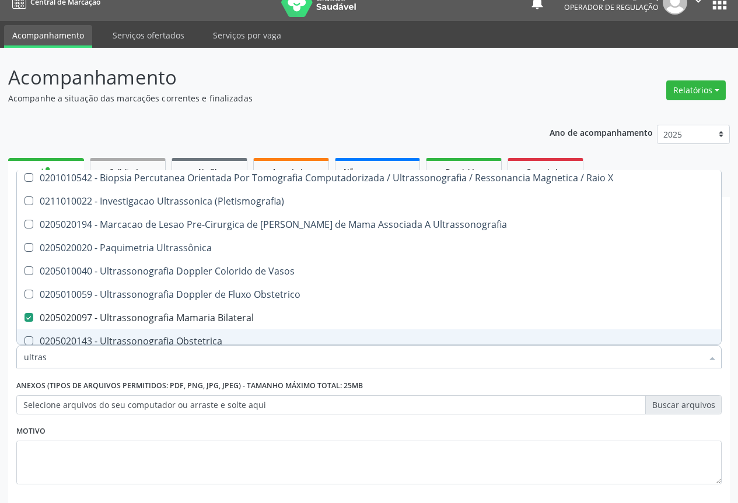
scroll to position [75, 0]
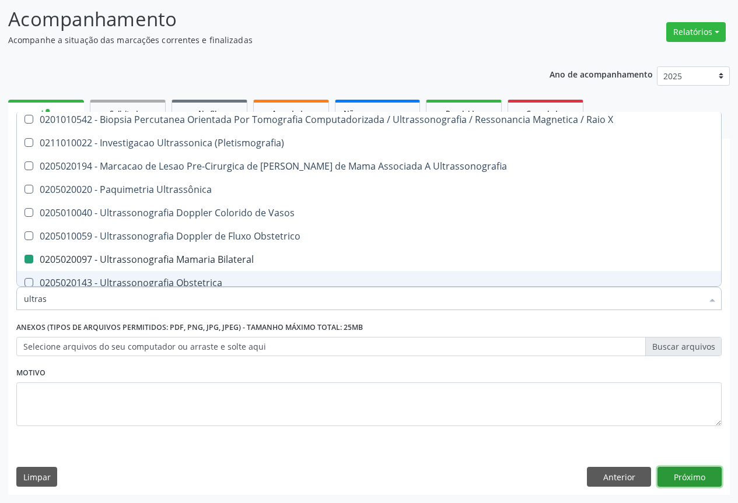
click at [689, 478] on button "Próximo" at bounding box center [689, 477] width 64 height 20
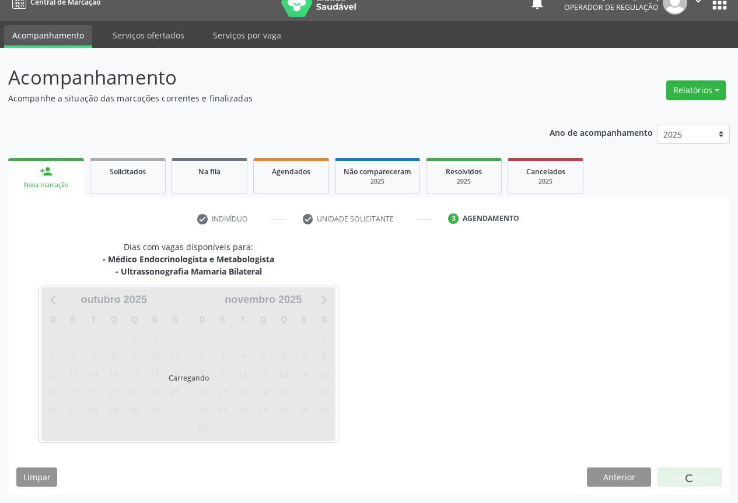
scroll to position [51, 0]
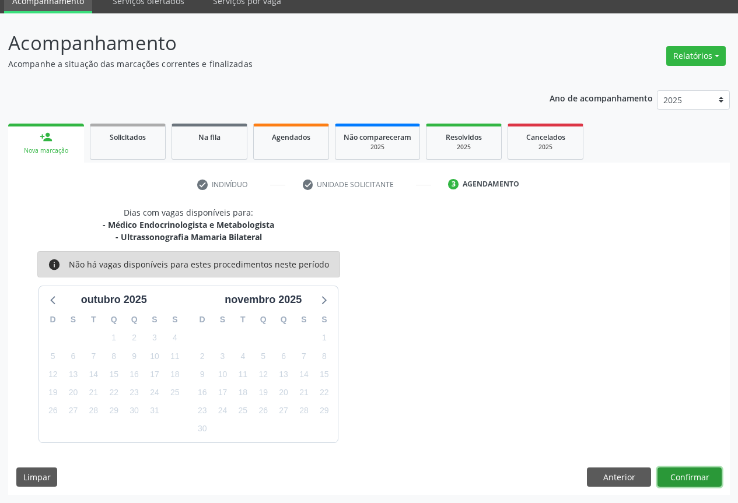
click at [682, 473] on button "Confirmar" at bounding box center [689, 478] width 64 height 20
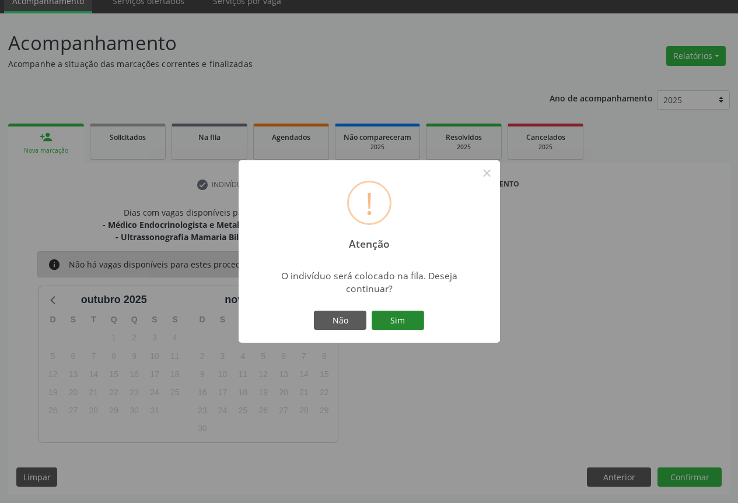
click at [398, 328] on button "Sim" at bounding box center [397, 321] width 52 height 20
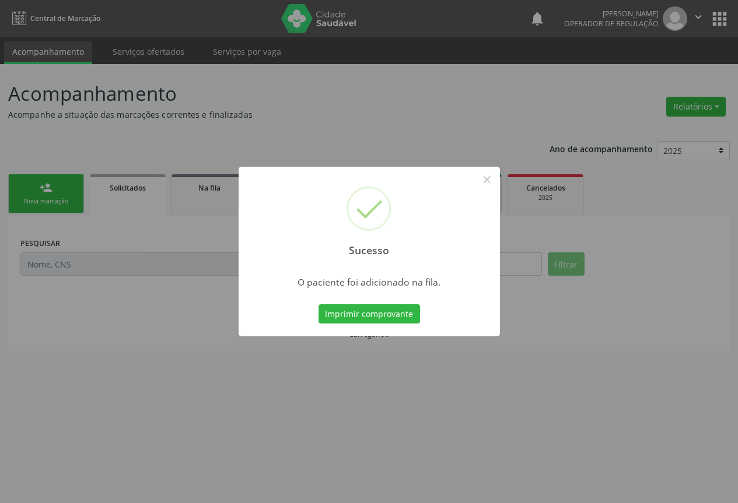
scroll to position [0, 0]
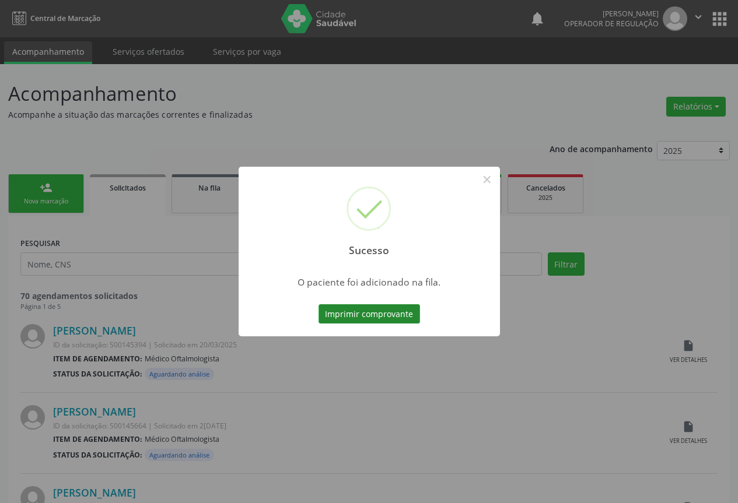
click at [391, 313] on button "Imprimir comprovante" at bounding box center [368, 314] width 101 height 20
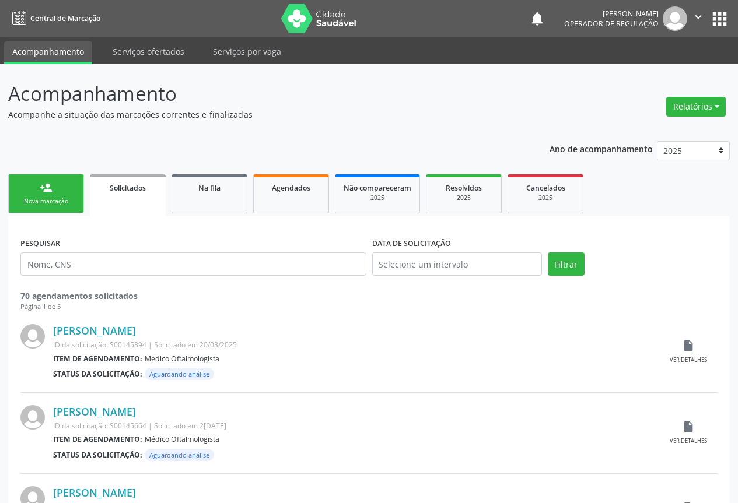
click at [695, 14] on icon "" at bounding box center [698, 16] width 13 height 13
click at [643, 72] on link "Sair" at bounding box center [668, 71] width 80 height 16
